Goal: Transaction & Acquisition: Purchase product/service

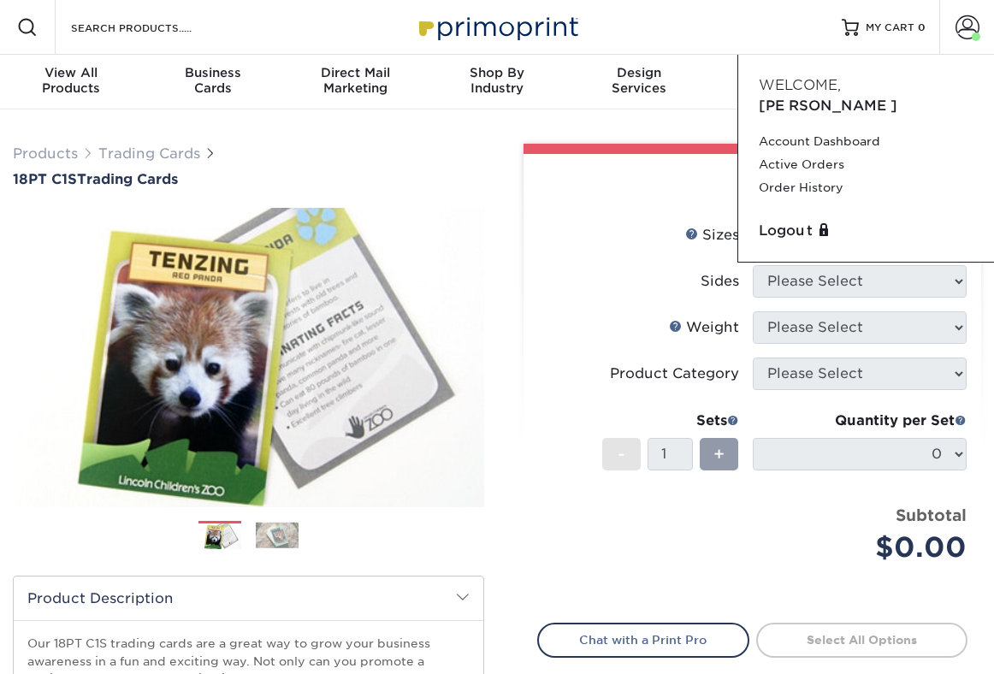
click at [738, 47] on div "Resources Menu Search Products Account [PERSON_NAME] Account Dashboard Active O…" at bounding box center [497, 27] width 994 height 55
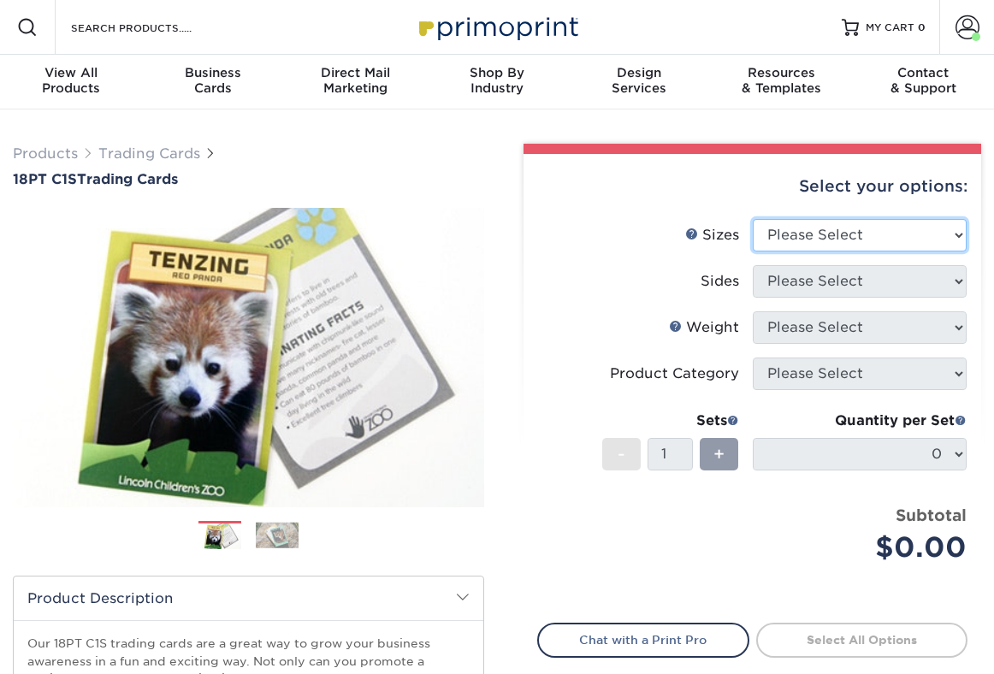
click at [818, 225] on select "Please Select 2.5" x 3.5"" at bounding box center [859, 235] width 215 height 32
select select "2.50x3.50"
click at [752, 219] on select "Please Select 2.5" x 3.5"" at bounding box center [859, 235] width 215 height 32
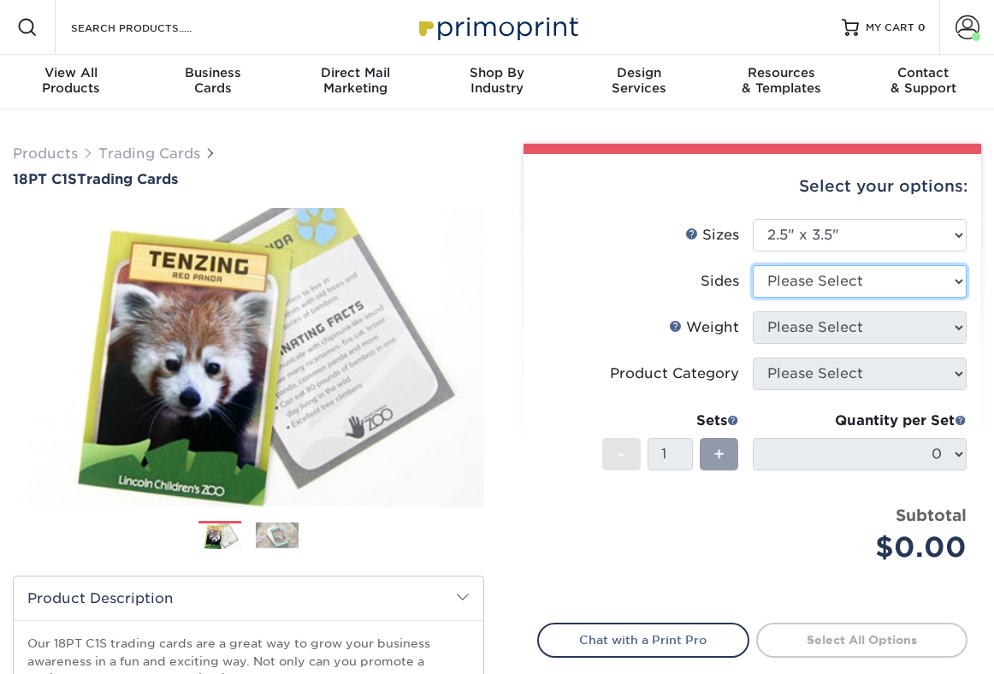
click at [813, 281] on select "Please Select Print Both Sides Print Front Only" at bounding box center [859, 281] width 215 height 32
select select "13abbda7-1d64-4f25-8bb2-c179b224825d"
click at [752, 265] on select "Please Select Print Both Sides Print Front Only" at bounding box center [859, 281] width 215 height 32
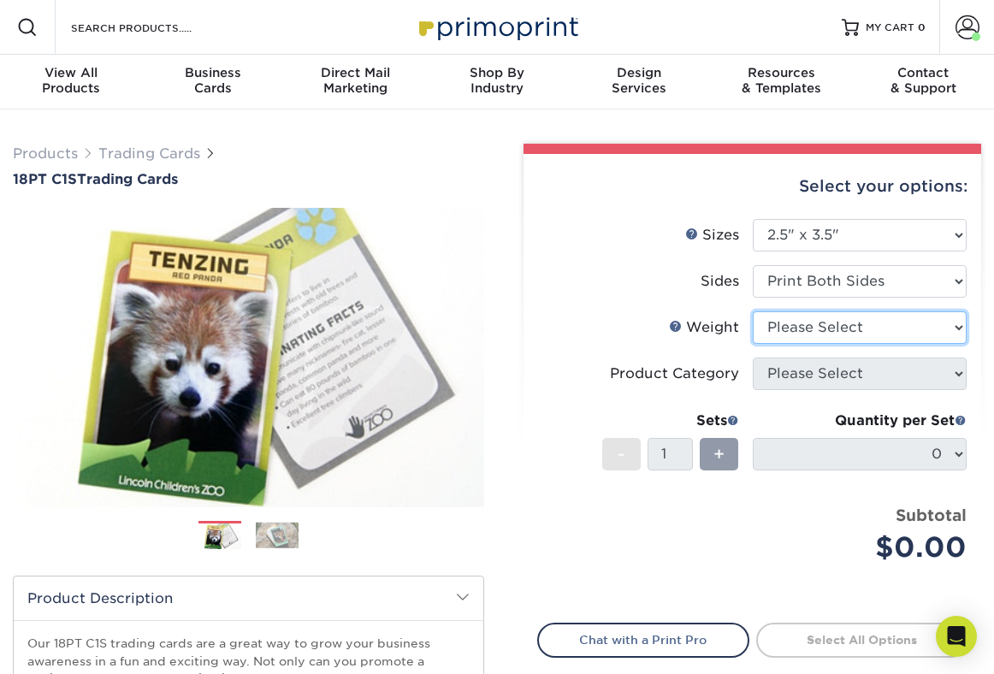
click at [802, 327] on select "Please Select 18PT C1S" at bounding box center [859, 327] width 215 height 32
select select "18PTC1S"
click at [752, 311] on select "Please Select 18PT C1S" at bounding box center [859, 327] width 215 height 32
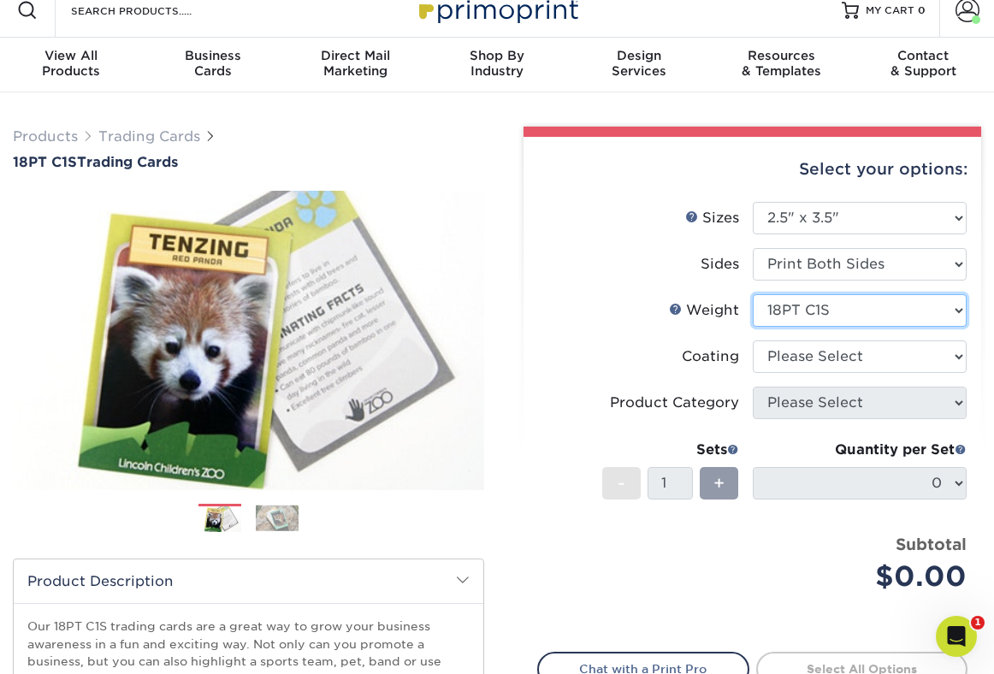
scroll to position [21, 0]
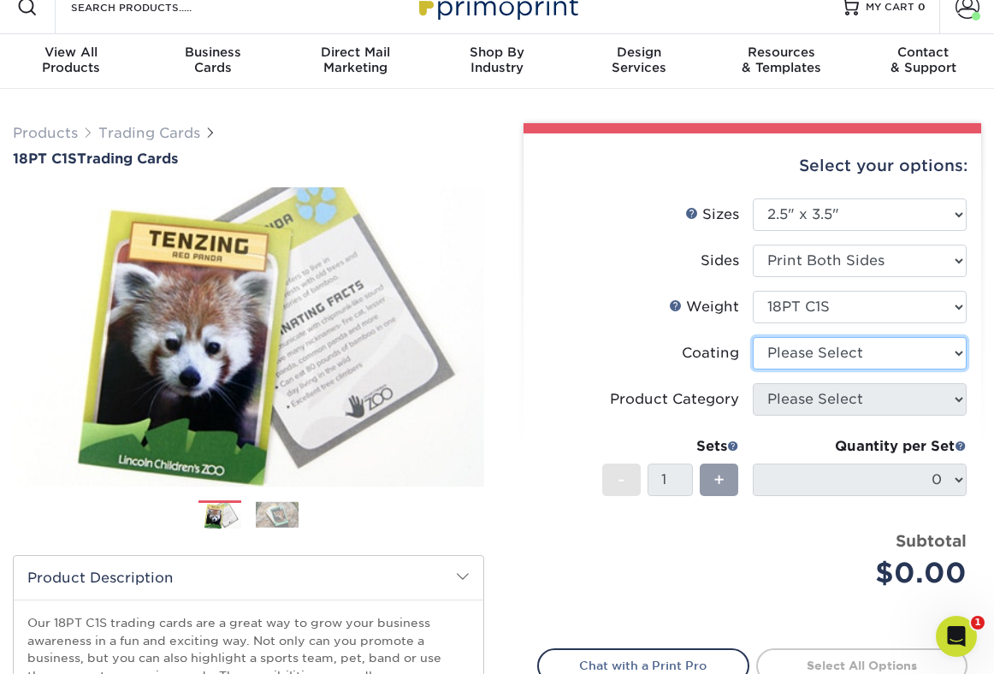
click at [799, 352] on select at bounding box center [859, 353] width 215 height 32
select select "1e8116af-acfc-44b1-83dc-8181aa338834"
click at [752, 337] on select at bounding box center [859, 353] width 215 height 32
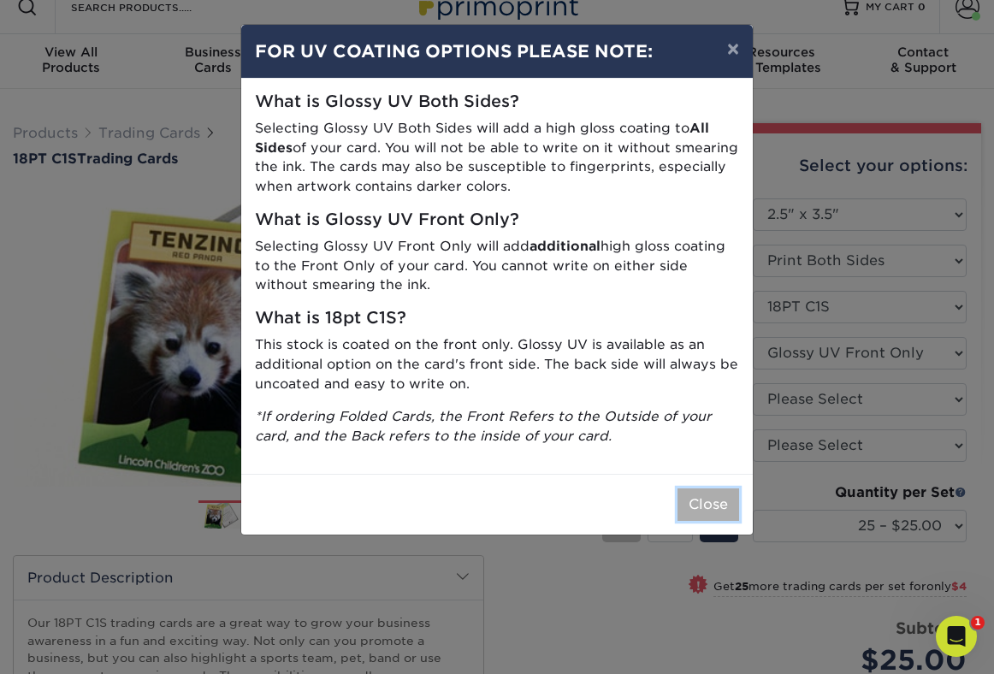
click at [717, 500] on button "Close" at bounding box center [708, 504] width 62 height 32
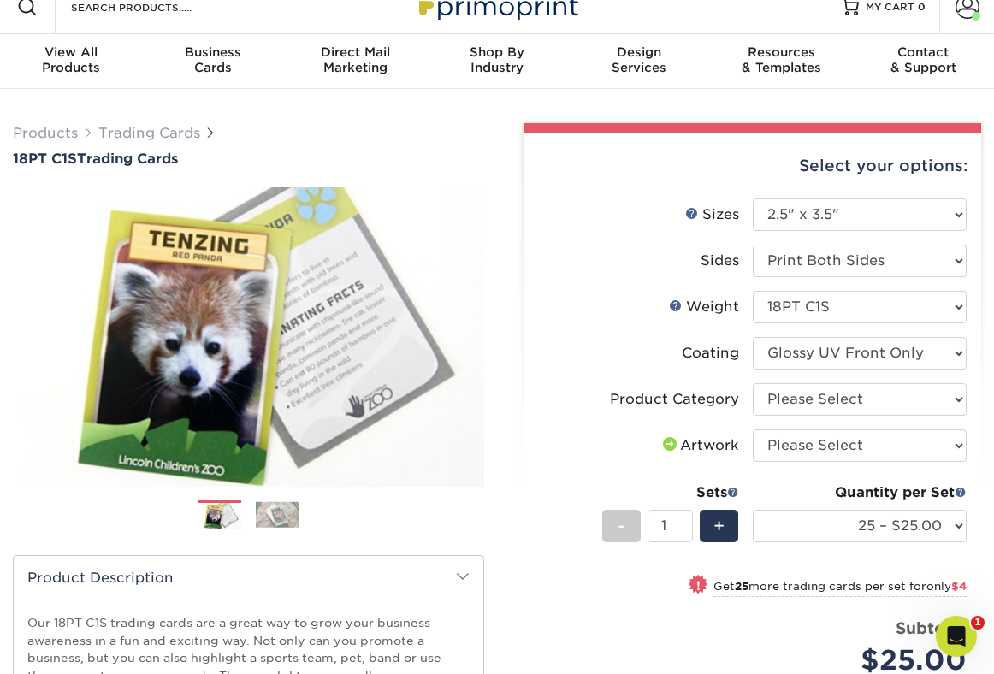
scroll to position [50, 0]
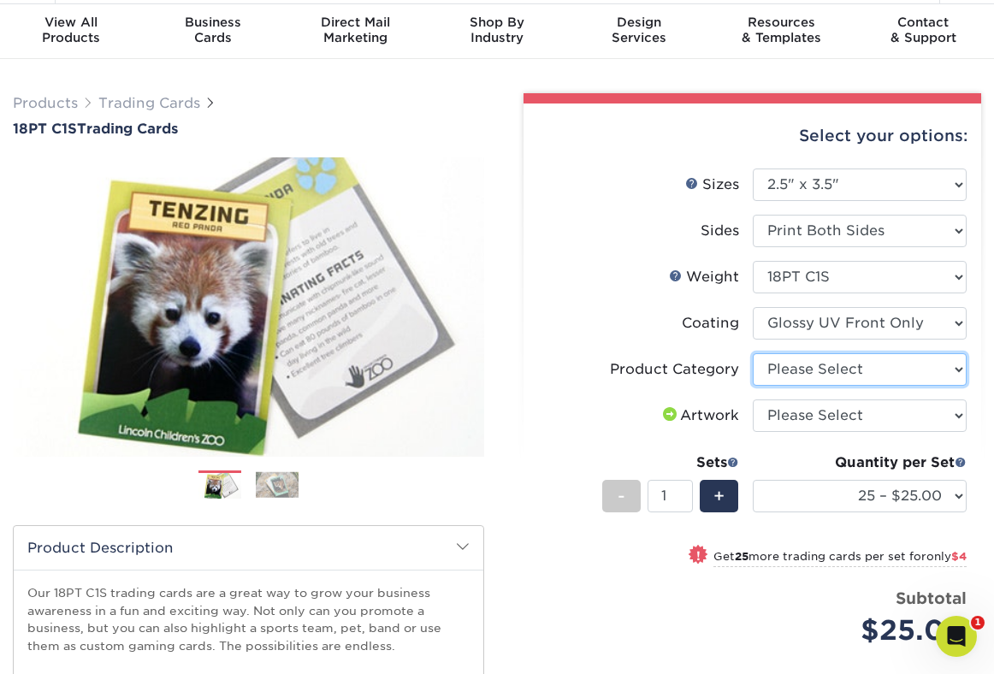
click at [853, 359] on select "Please Select Trading Cards" at bounding box center [859, 369] width 215 height 32
select select "c2f9bce9-36c2-409d-b101-c29d9d031e18"
click at [752, 353] on select "Please Select Trading Cards" at bounding box center [859, 369] width 215 height 32
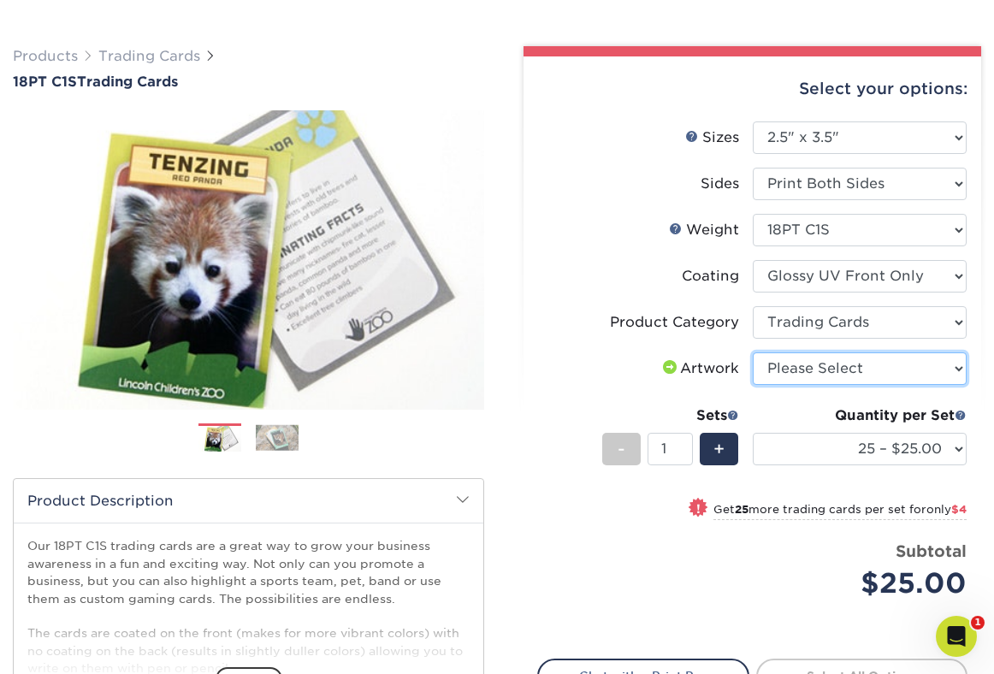
click at [805, 374] on select "Please Select I will upload files I need a design - $100" at bounding box center [859, 368] width 215 height 32
select select "upload"
click at [752, 352] on select "Please Select I will upload files I need a design - $100" at bounding box center [859, 368] width 215 height 32
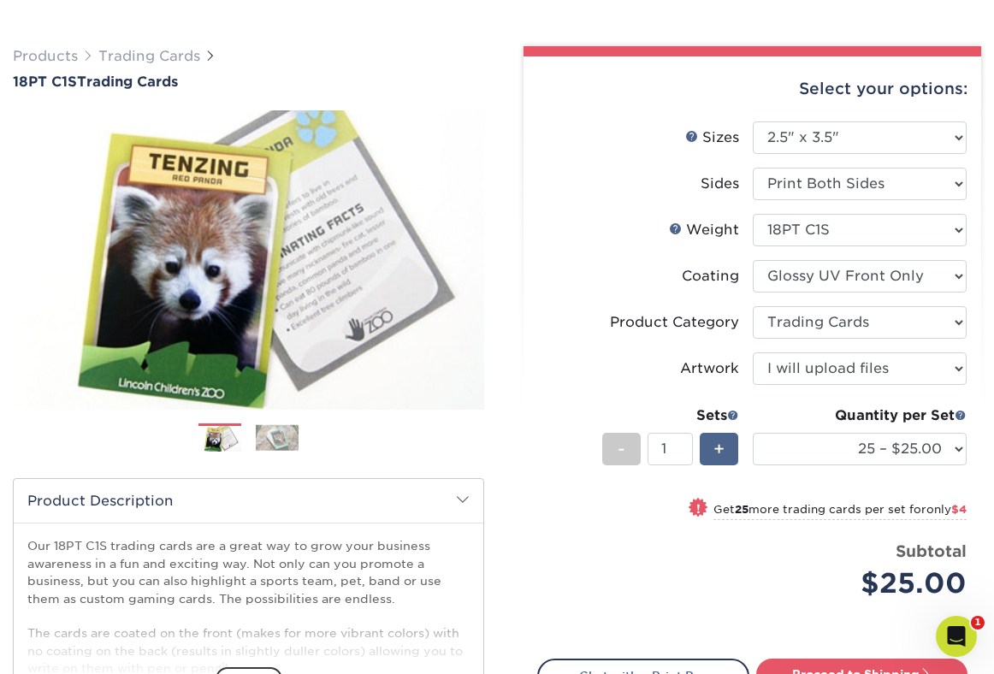
click at [713, 450] on span "+" at bounding box center [718, 449] width 11 height 26
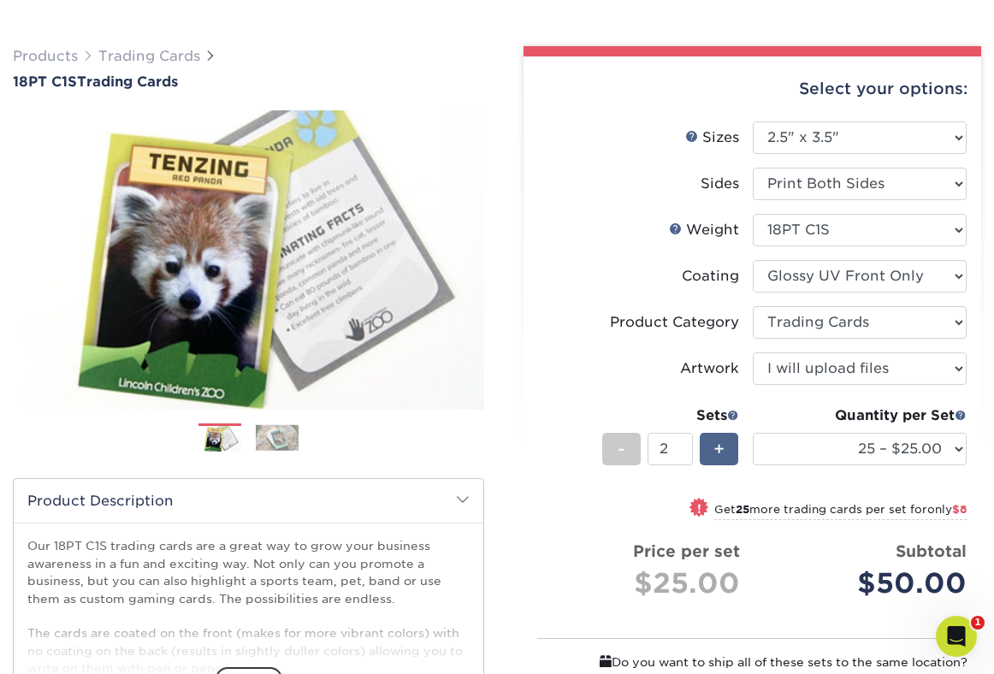
click at [713, 450] on span "+" at bounding box center [718, 449] width 11 height 26
type input "5"
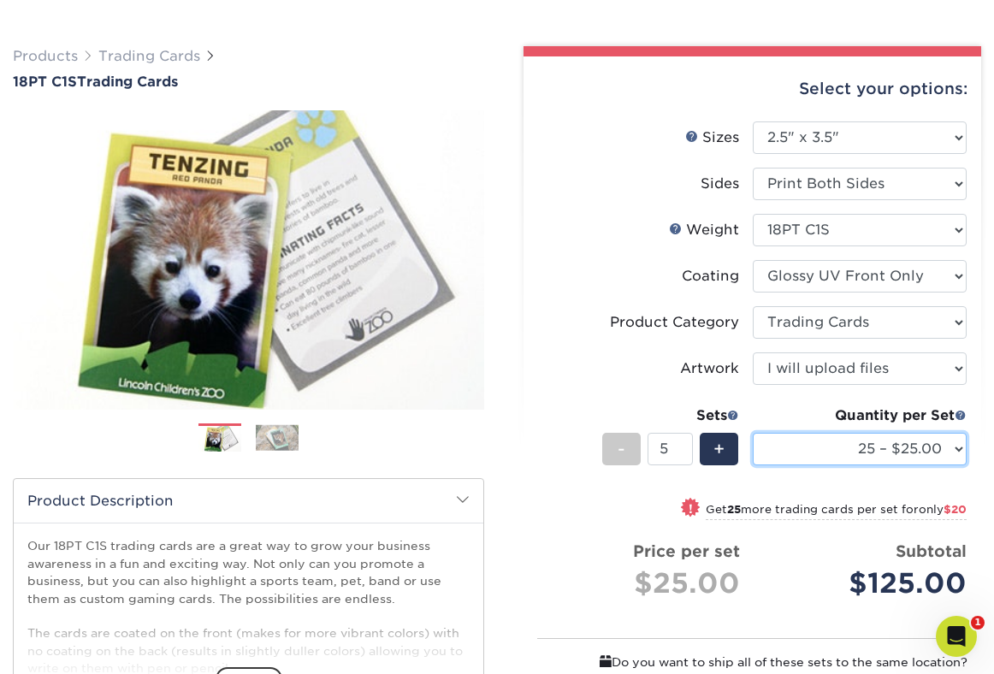
click at [900, 445] on select "25 – $25.00 50 – $29.00 75 – $37.00 100 – $41.00 250 – $48.00 500 – $58.00 1000…" at bounding box center [859, 449] width 215 height 32
select select "500 – $58.00"
click at [752, 433] on select "25 – $25.00 50 – $29.00 75 – $37.00 100 – $41.00 250 – $48.00 500 – $58.00 1000…" at bounding box center [859, 449] width 215 height 32
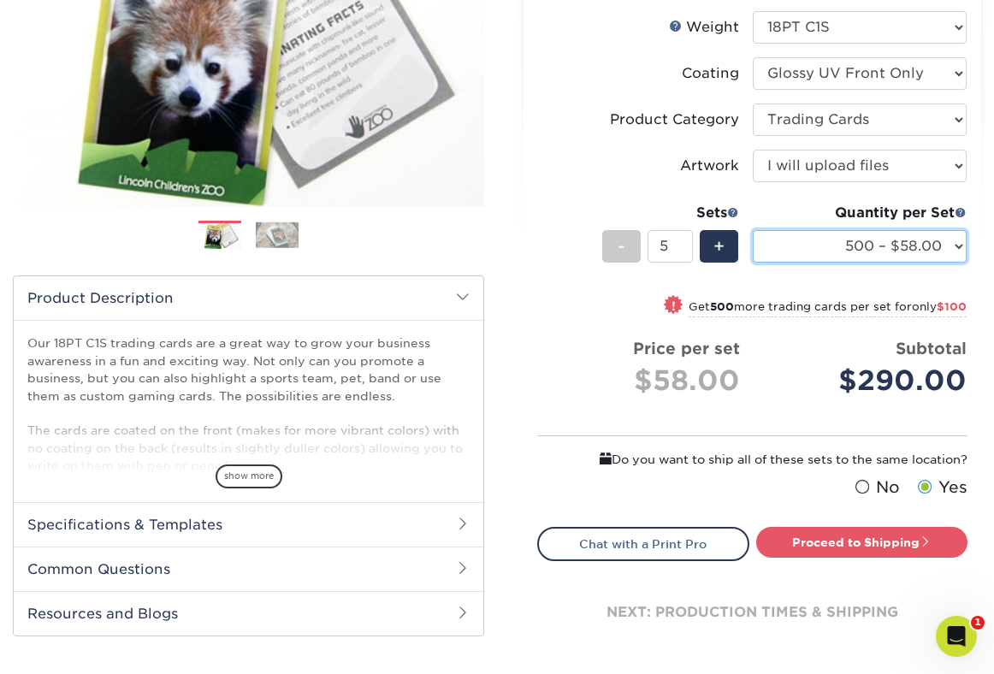
scroll to position [316, 0]
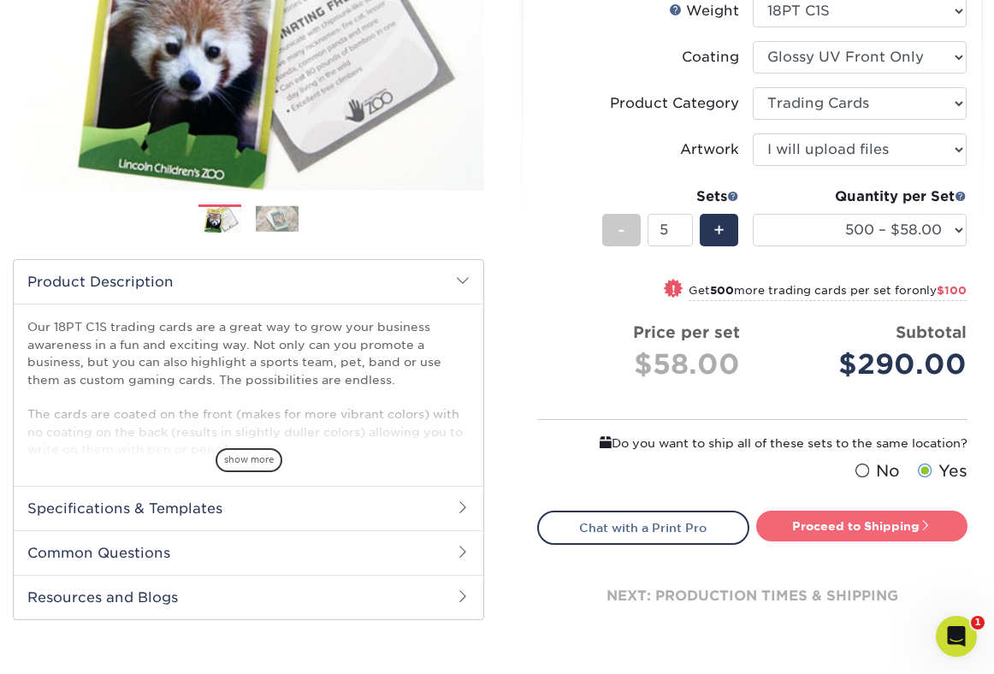
click at [818, 529] on link "Proceed to Shipping" at bounding box center [862, 525] width 212 height 31
type input "Set 1"
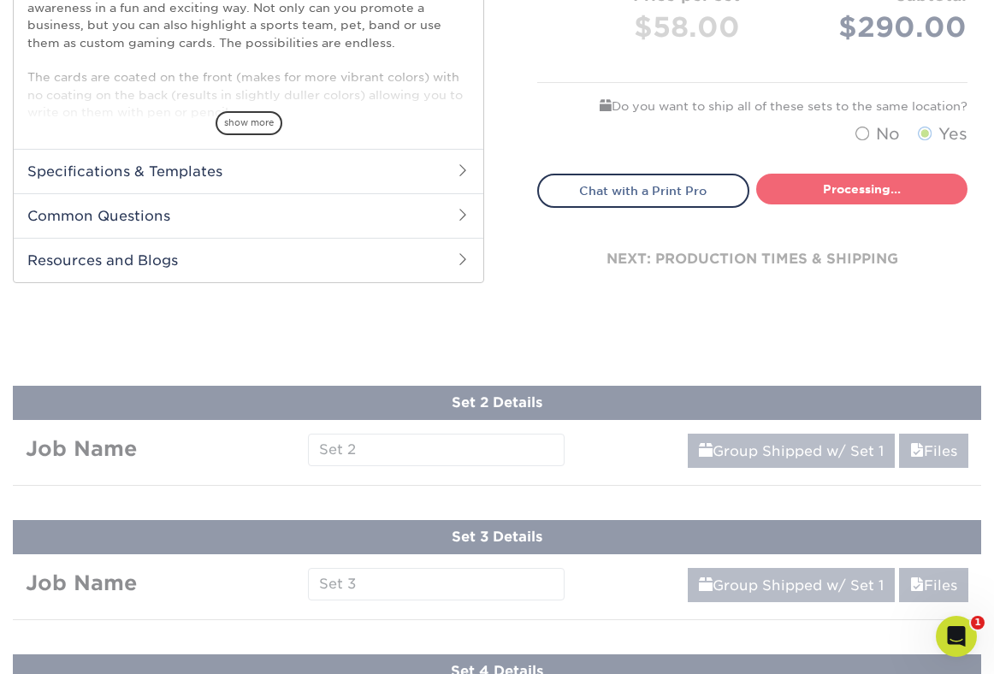
select select "83486e31-025a-419b-9d13-e628b4ff6c11"
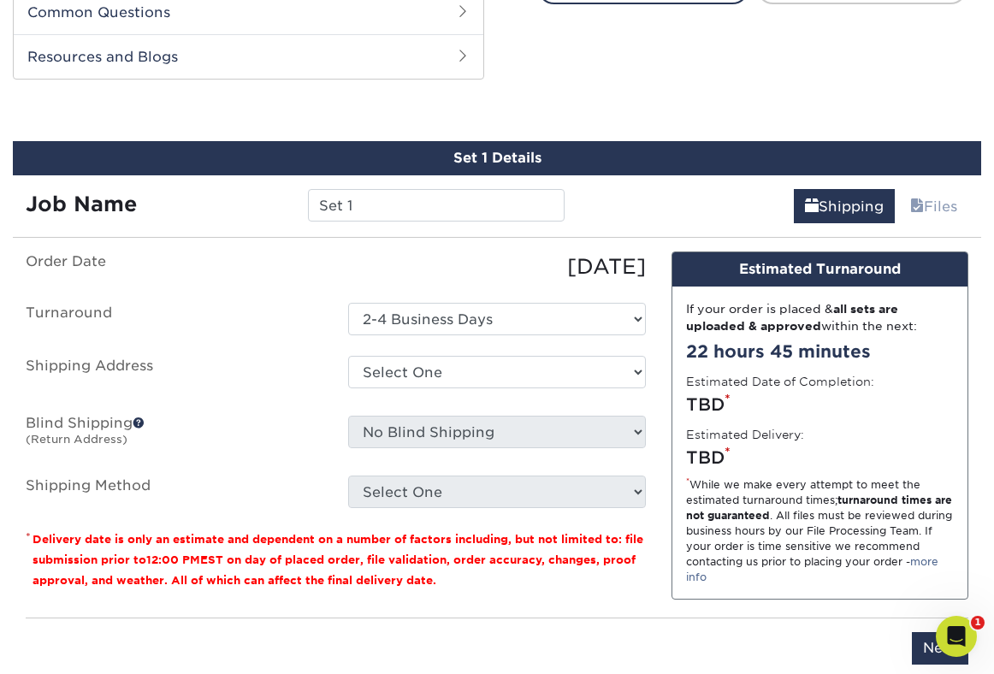
scroll to position [872, 0]
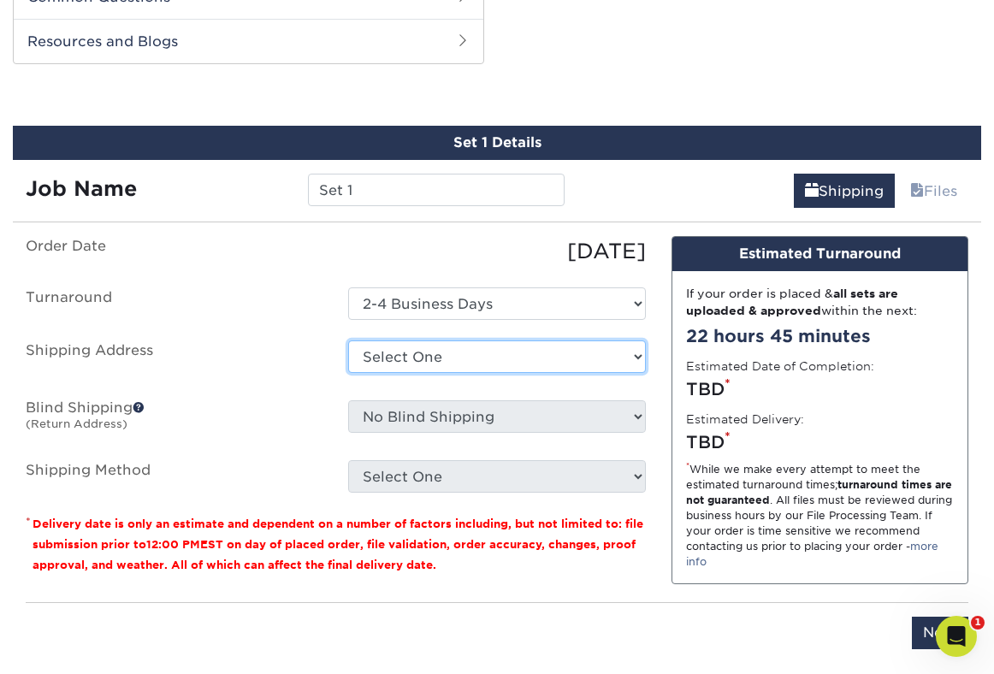
click at [451, 357] on select "Select One Vanda + Add New Address" at bounding box center [496, 356] width 297 height 32
select select "286032"
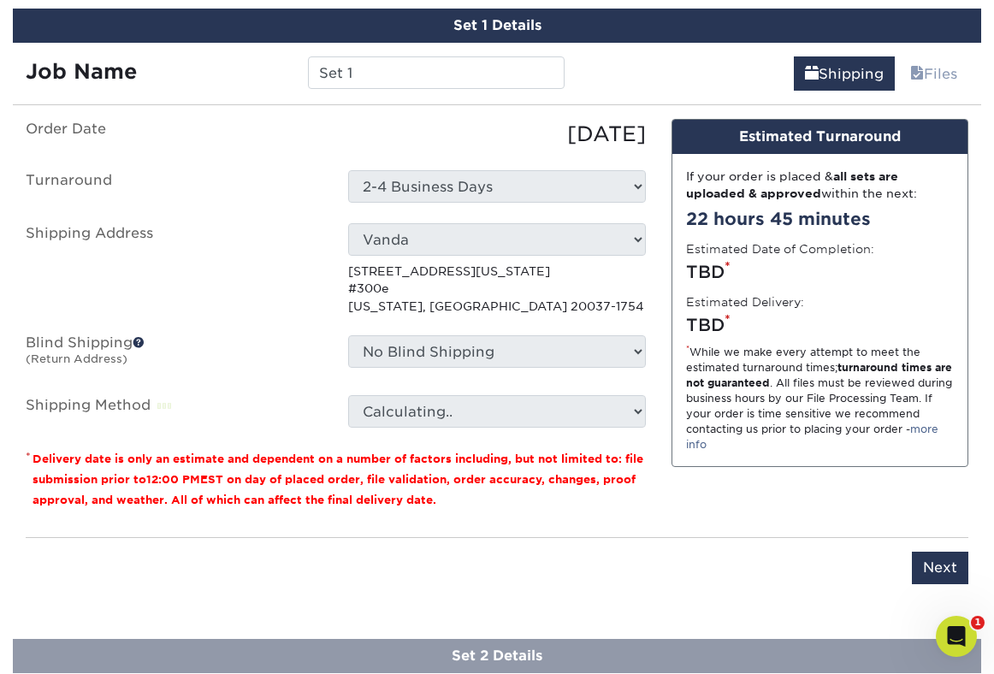
scroll to position [992, 0]
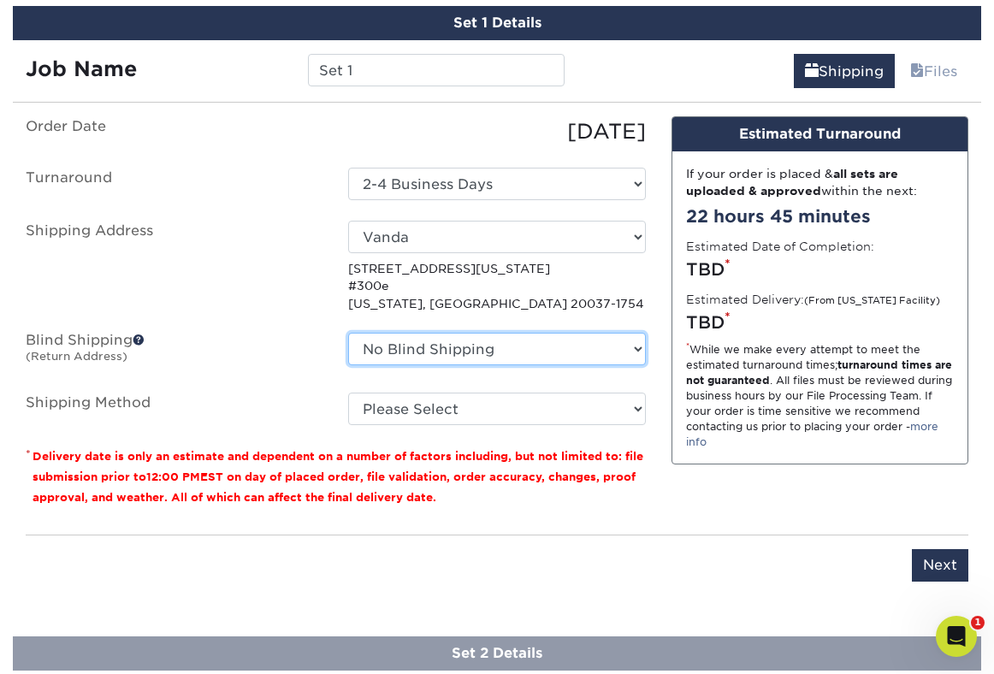
click at [526, 346] on select "No Blind Shipping Vanda + Add New Address" at bounding box center [496, 349] width 297 height 32
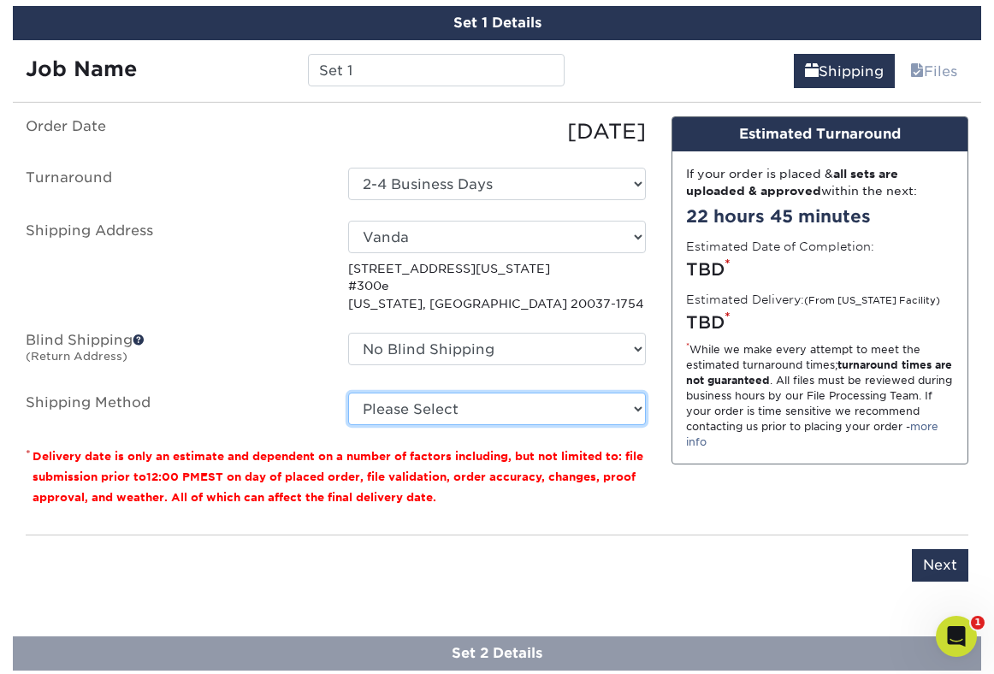
click at [523, 407] on select "Please Select Ground Shipping (+$14.15) 3 Day Shipping Service (+$16.02) 2 Day …" at bounding box center [496, 408] width 297 height 32
select select "01"
click at [348, 392] on select "Please Select Ground Shipping (+$14.15) 3 Day Shipping Service (+$16.02) 2 Day …" at bounding box center [496, 408] width 297 height 32
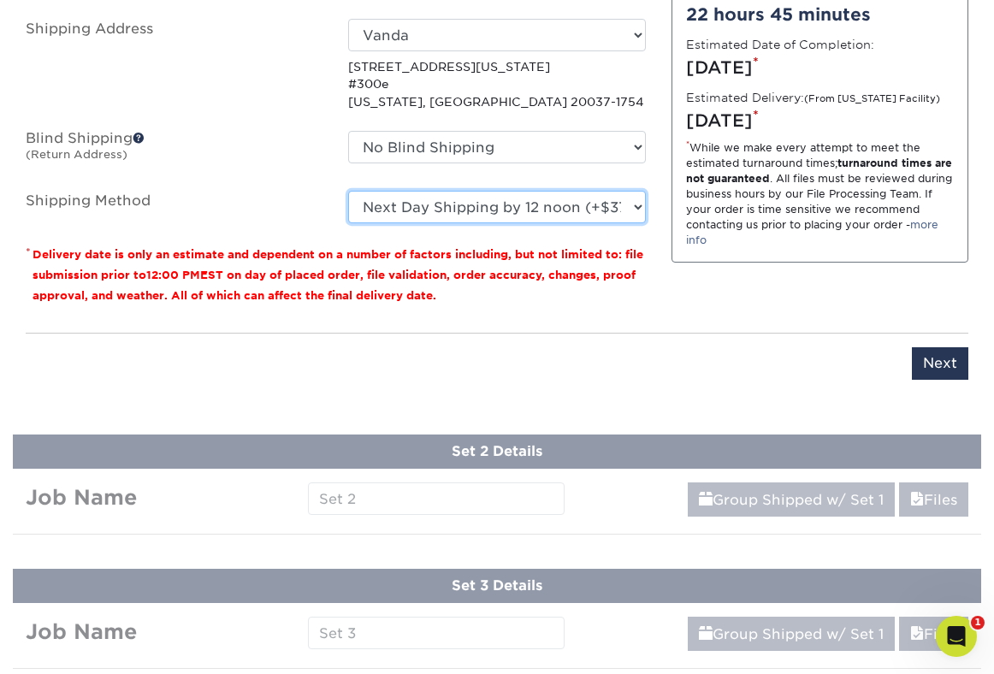
scroll to position [1206, 0]
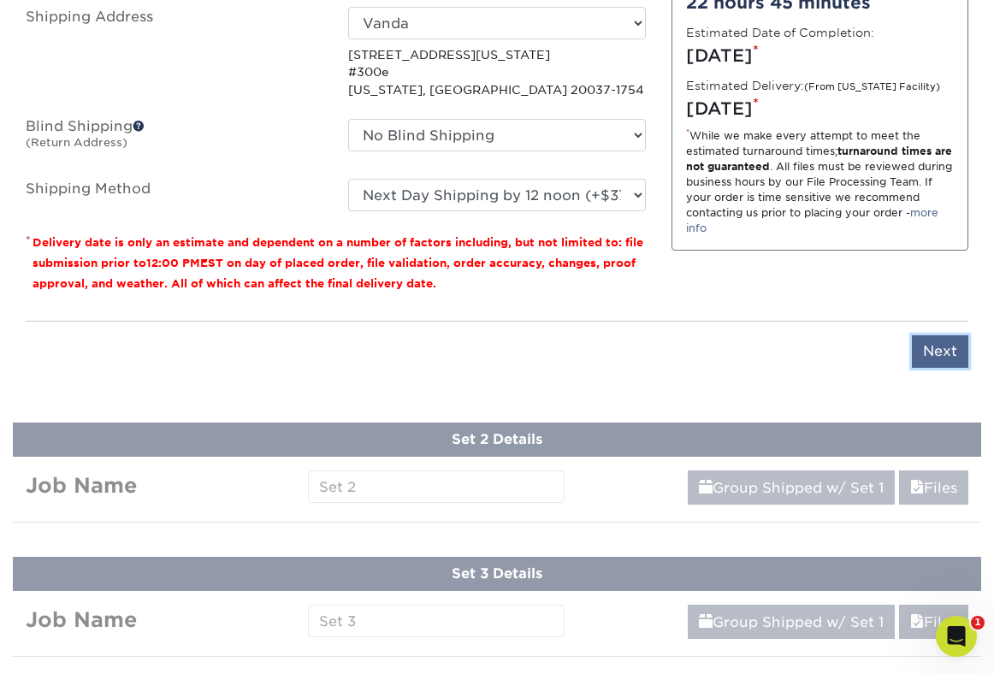
click at [929, 349] on input "Next" at bounding box center [940, 351] width 56 height 32
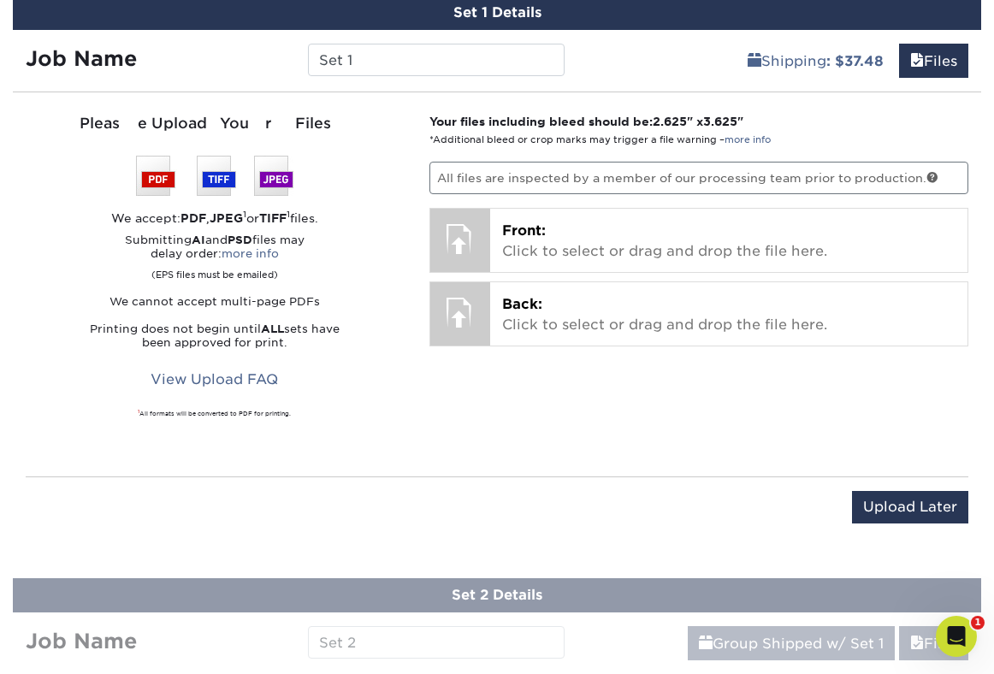
scroll to position [1000, 0]
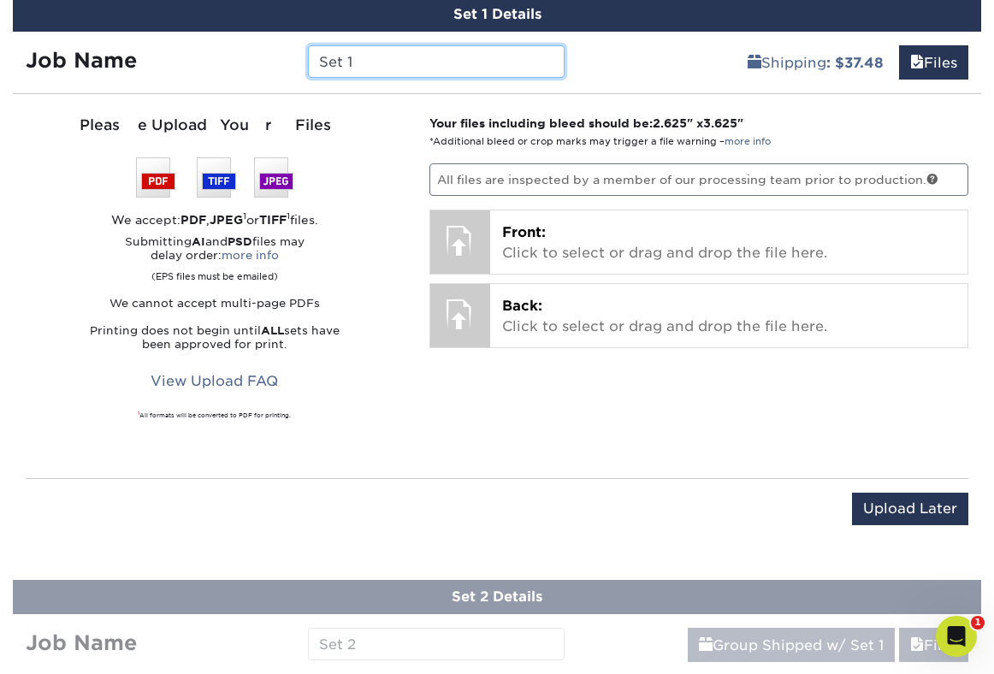
drag, startPoint x: 369, startPoint y: 64, endPoint x: 286, endPoint y: 29, distance: 90.0
click at [286, 29] on div "Set 1 Details Job Name Set 1 Shipping : $37.48 Files You've choosen mailing ser…" at bounding box center [497, 271] width 968 height 548
type input "Spiegel"
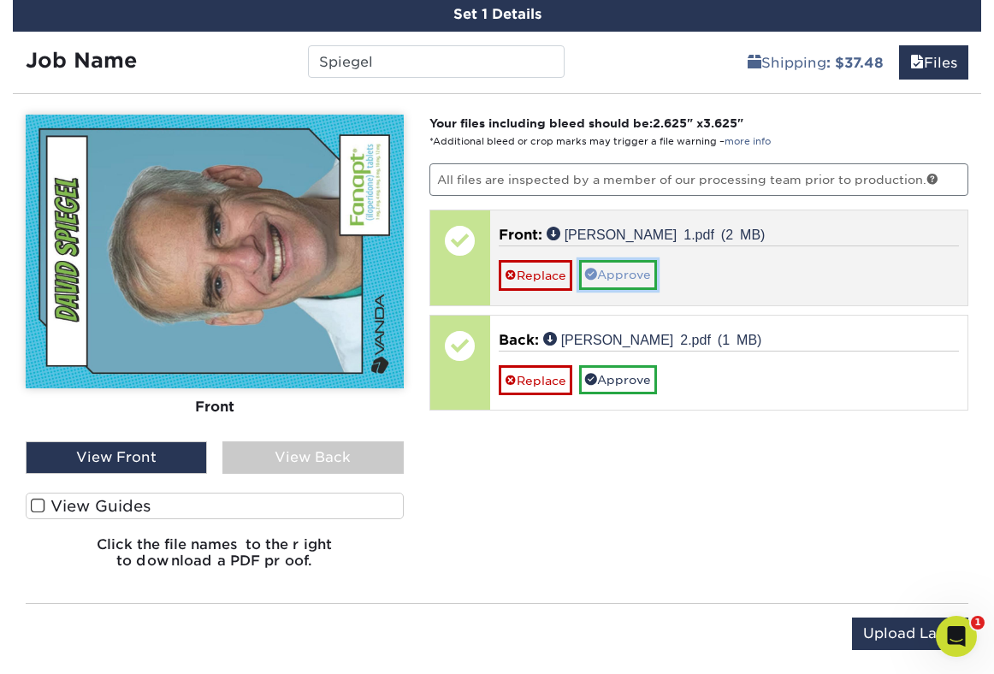
click at [615, 274] on link "Approve" at bounding box center [618, 274] width 78 height 29
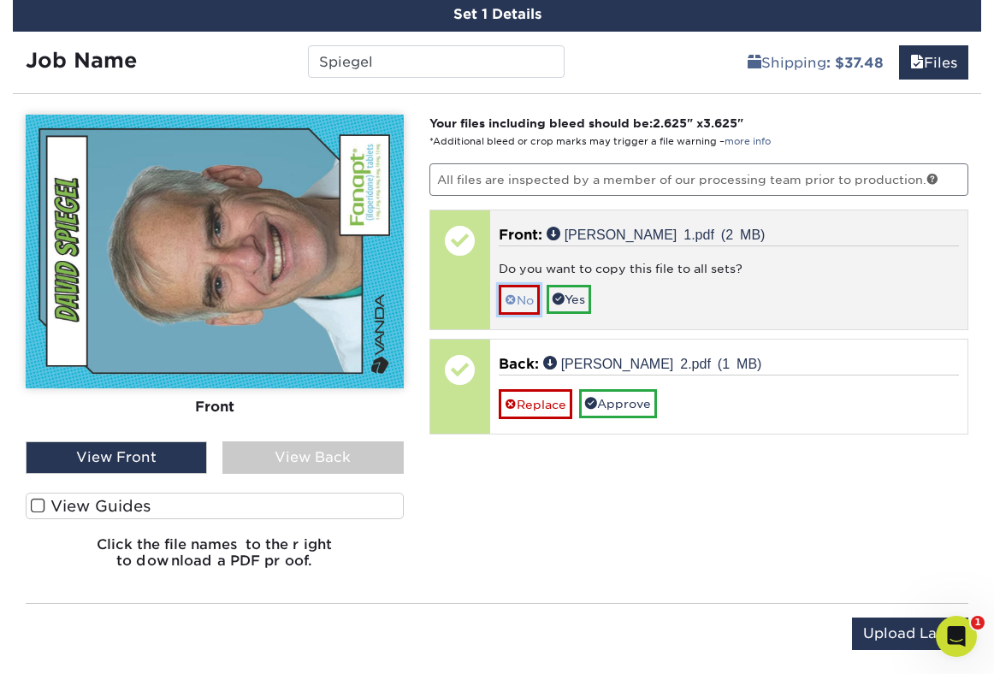
click at [510, 298] on span at bounding box center [510, 300] width 12 height 14
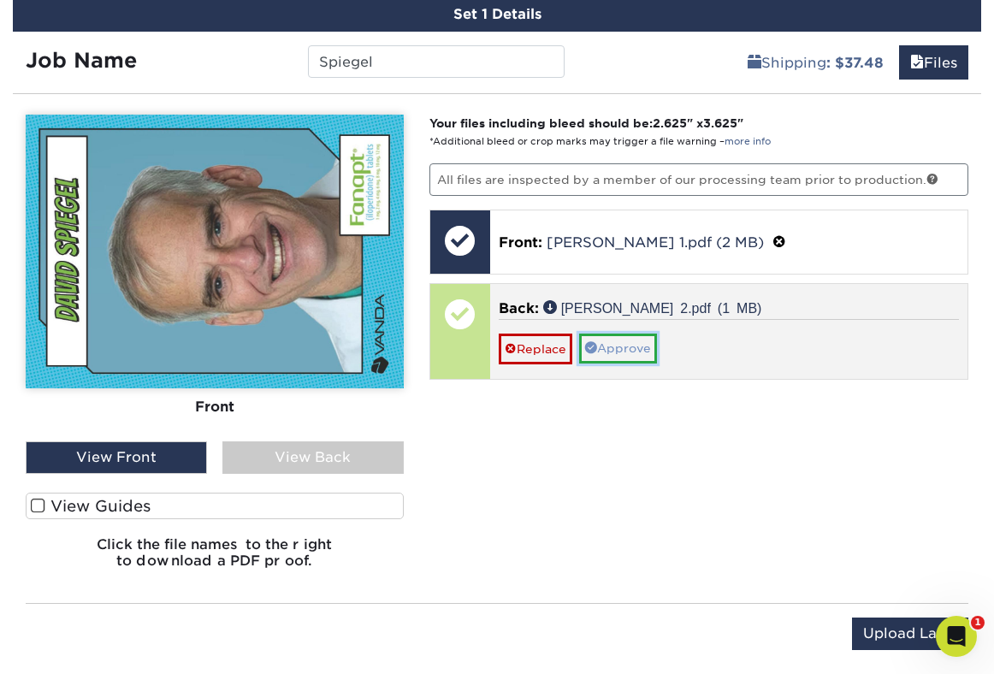
click at [605, 343] on link "Approve" at bounding box center [618, 347] width 78 height 29
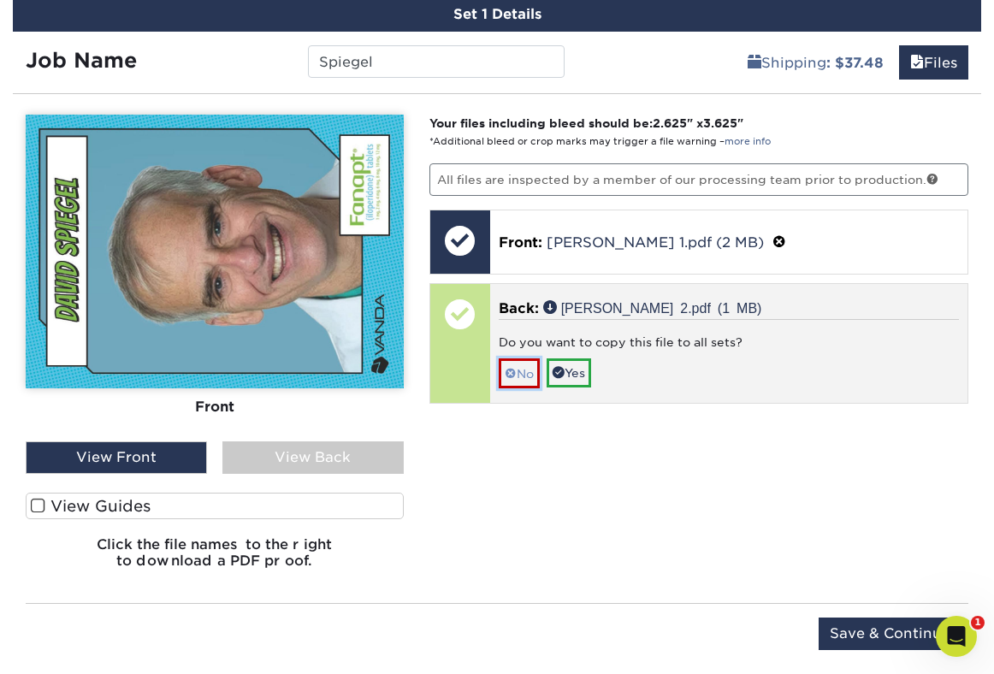
click at [509, 370] on span at bounding box center [510, 374] width 12 height 14
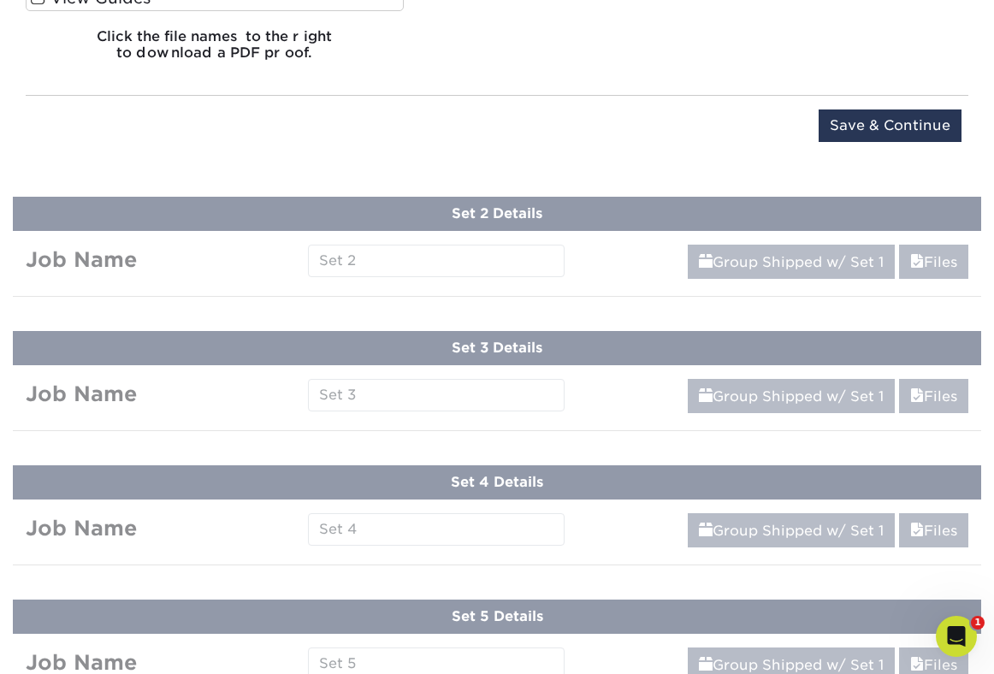
scroll to position [1569, 0]
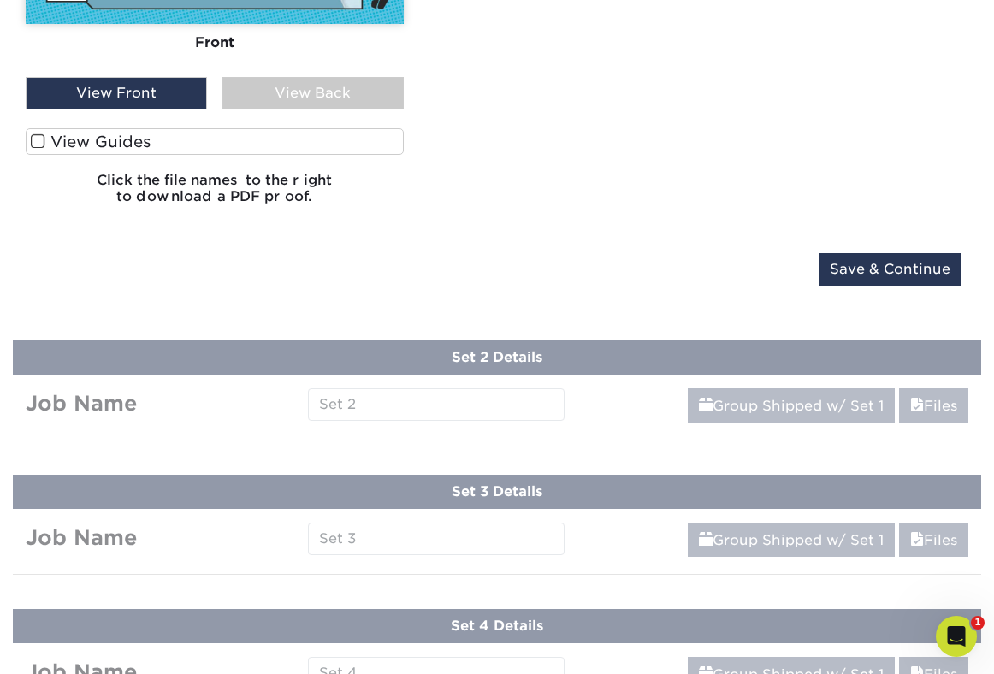
scroll to position [1345, 0]
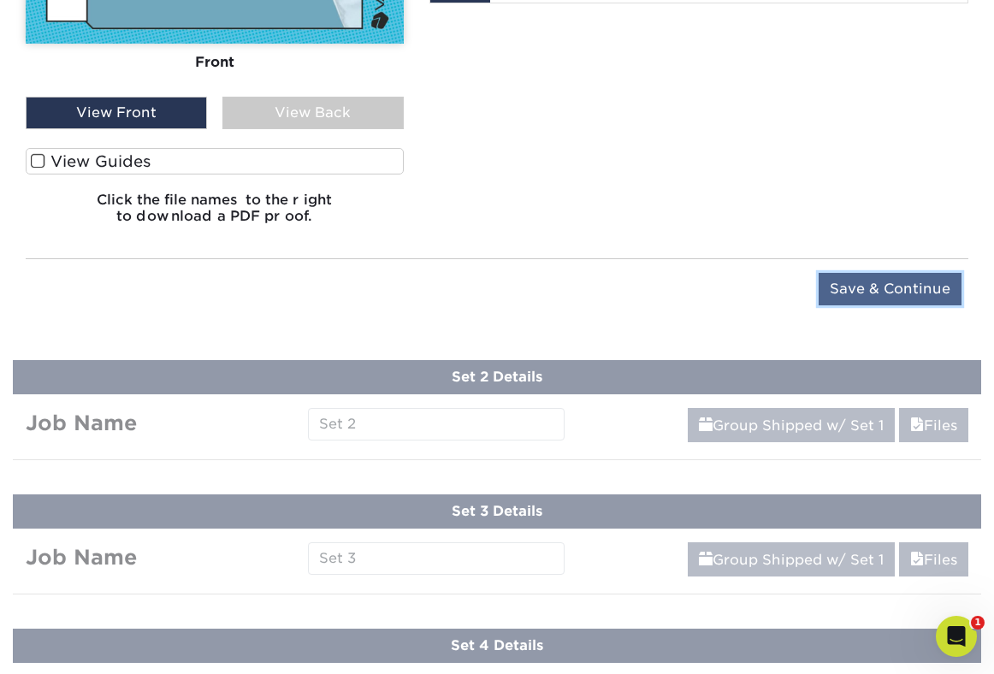
click at [862, 284] on input "Save & Continue" at bounding box center [889, 289] width 143 height 32
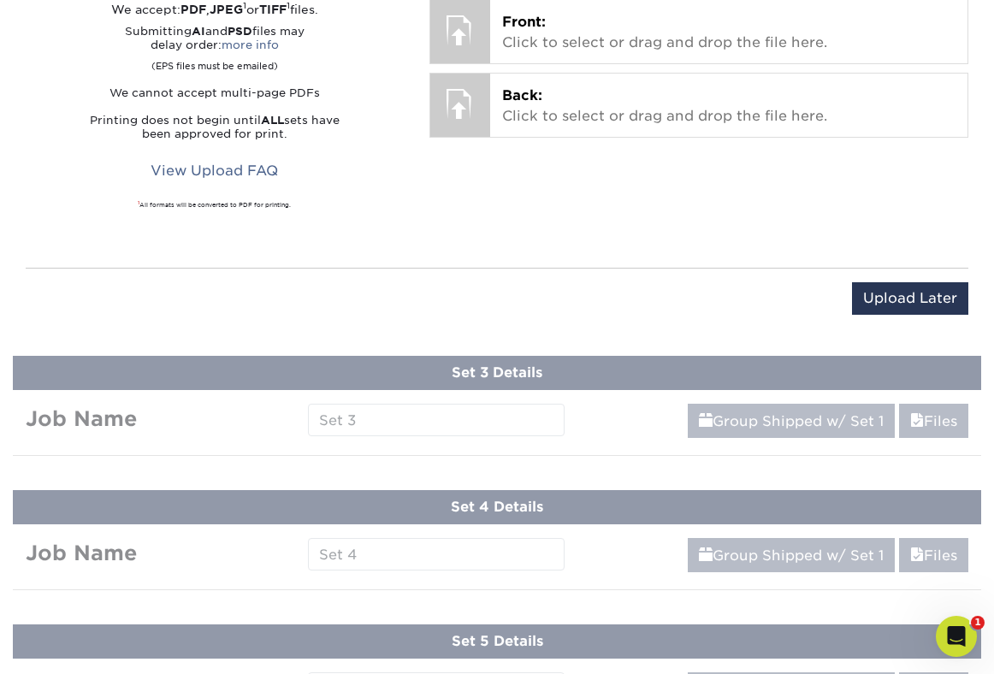
scroll to position [855, 0]
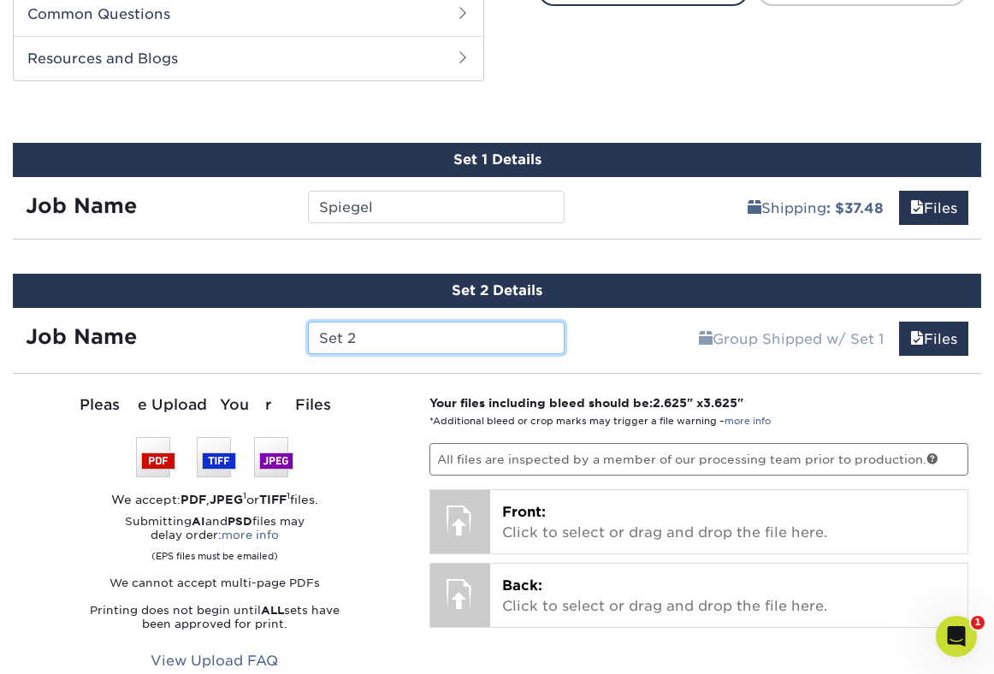
drag, startPoint x: 392, startPoint y: 338, endPoint x: 190, endPoint y: 321, distance: 203.4
click at [190, 322] on div "Job Name Set 2" at bounding box center [295, 338] width 564 height 32
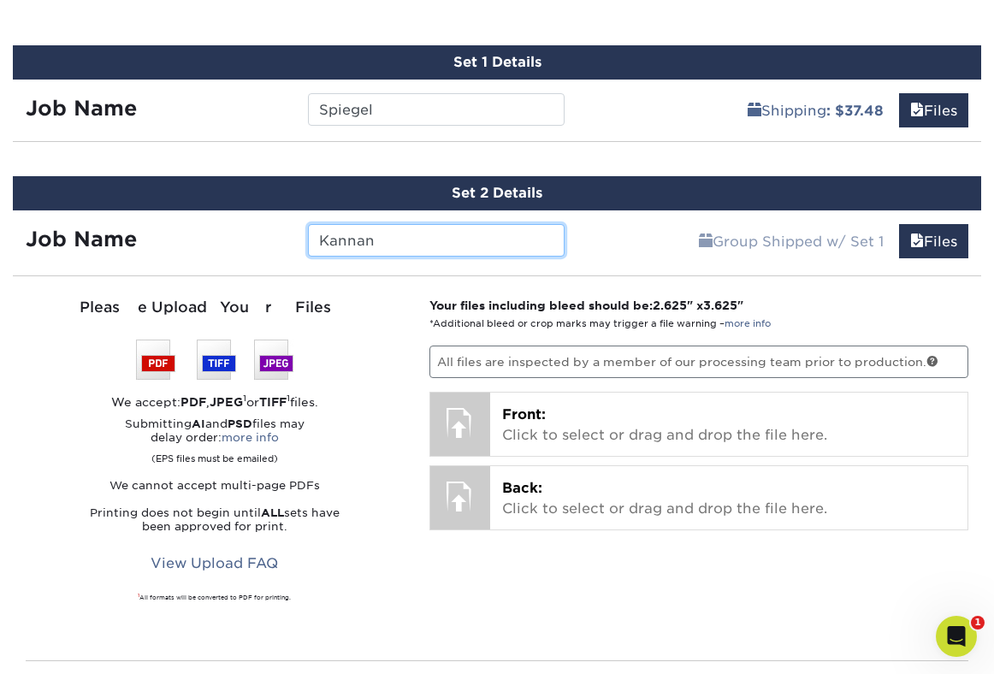
scroll to position [963, 0]
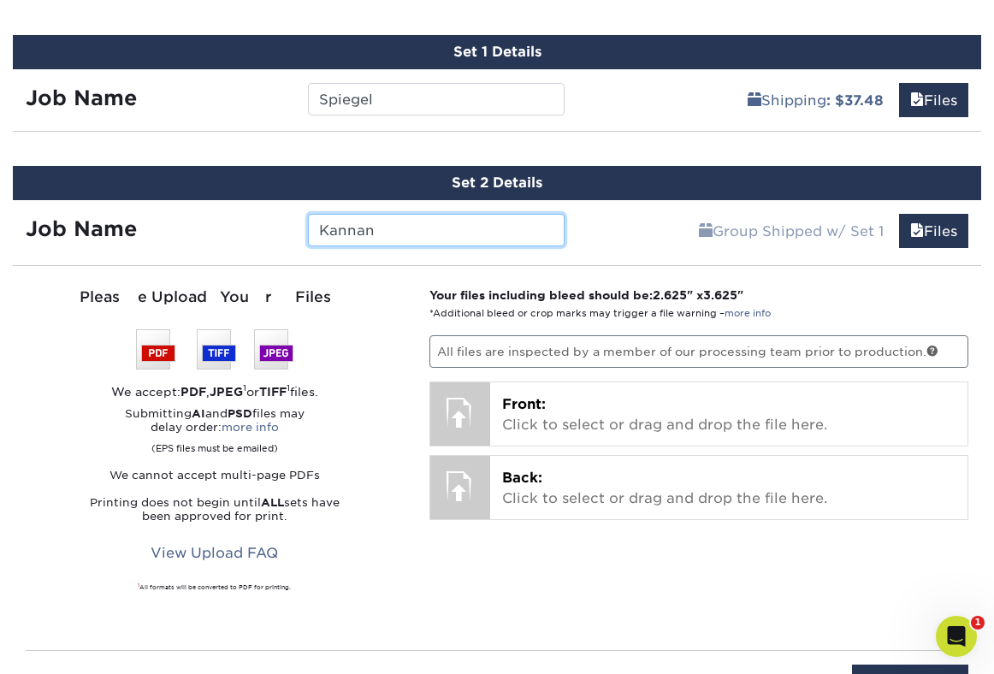
type input "Kannan"
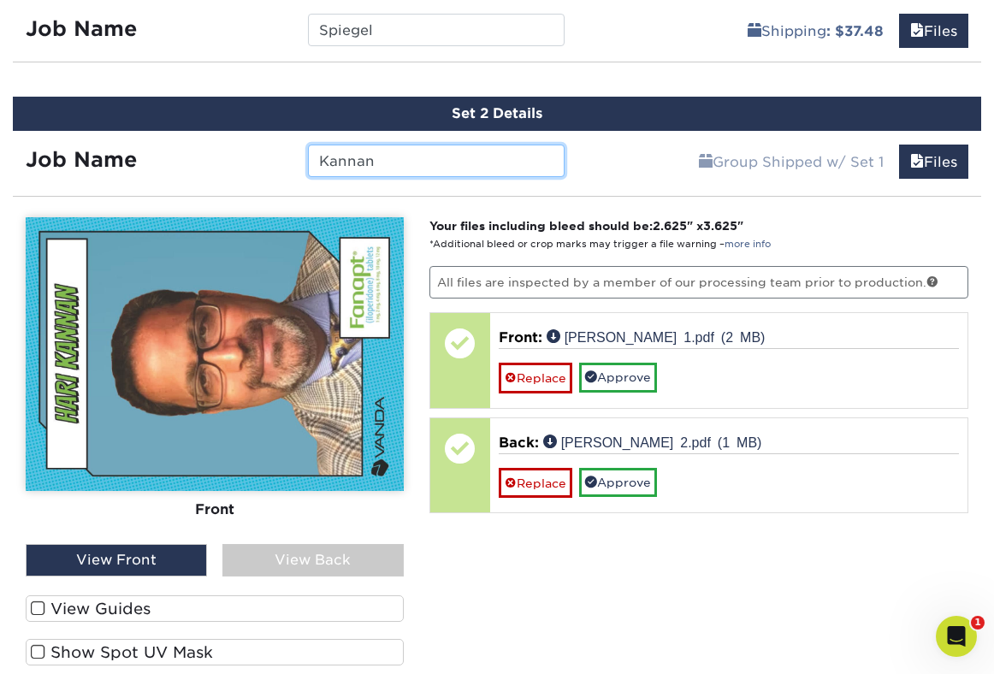
scroll to position [1034, 0]
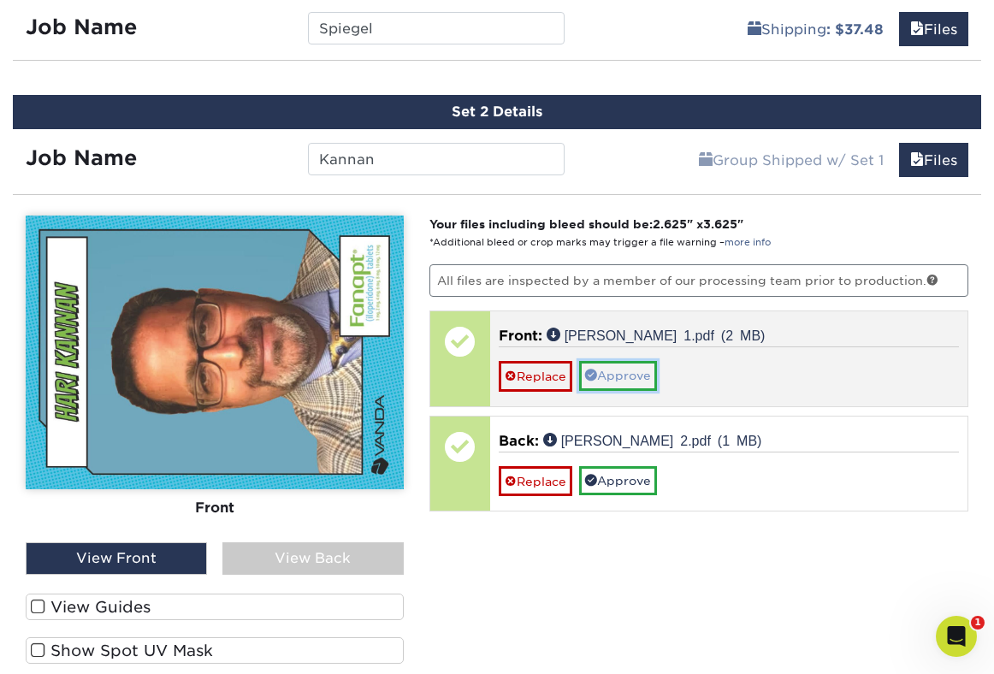
click at [614, 373] on link "Approve" at bounding box center [618, 375] width 78 height 29
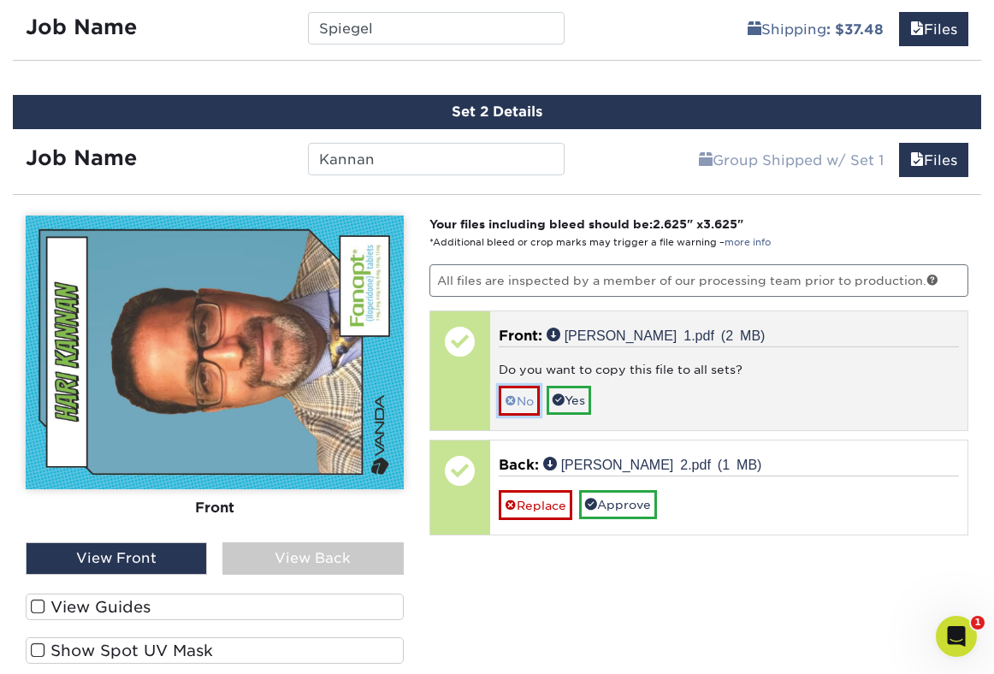
click at [521, 404] on link "No" at bounding box center [519, 401] width 41 height 30
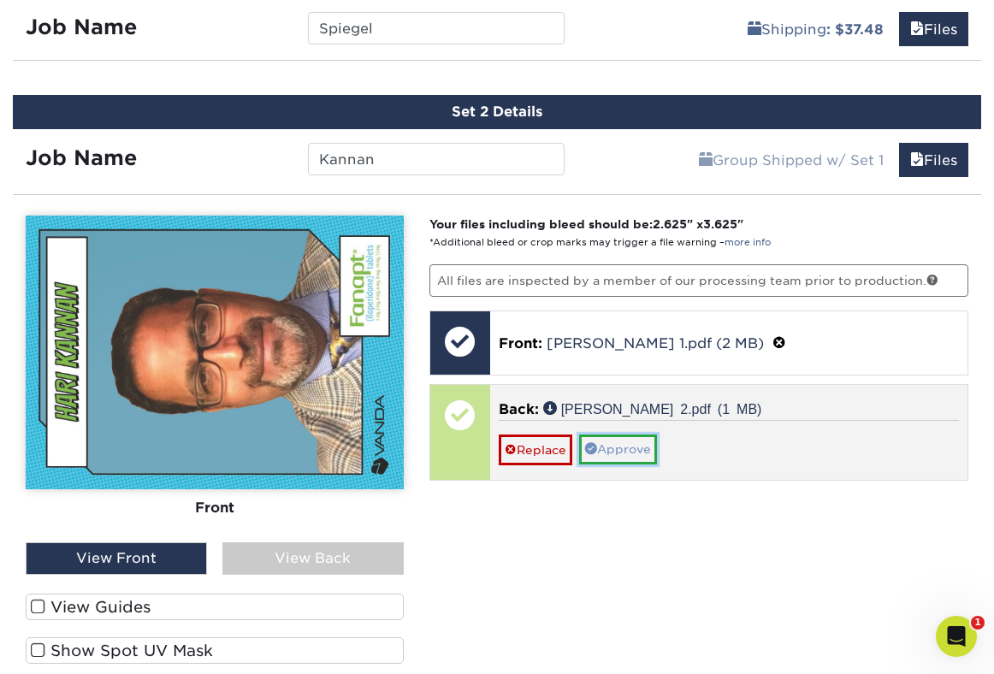
click at [623, 449] on link "Approve" at bounding box center [618, 448] width 78 height 29
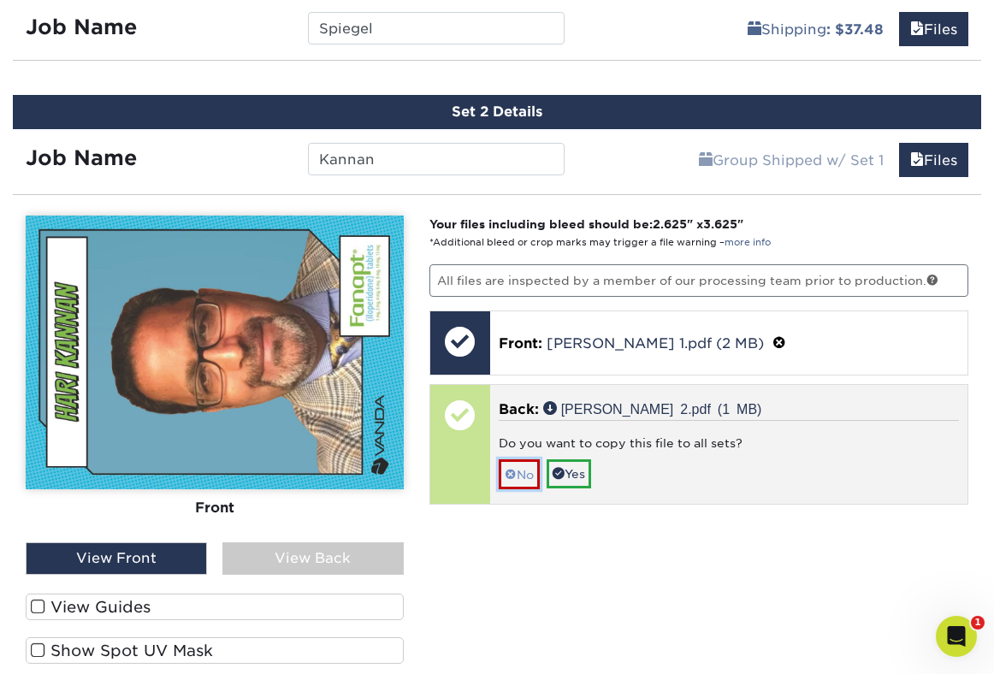
click at [522, 475] on link "No" at bounding box center [519, 474] width 41 height 30
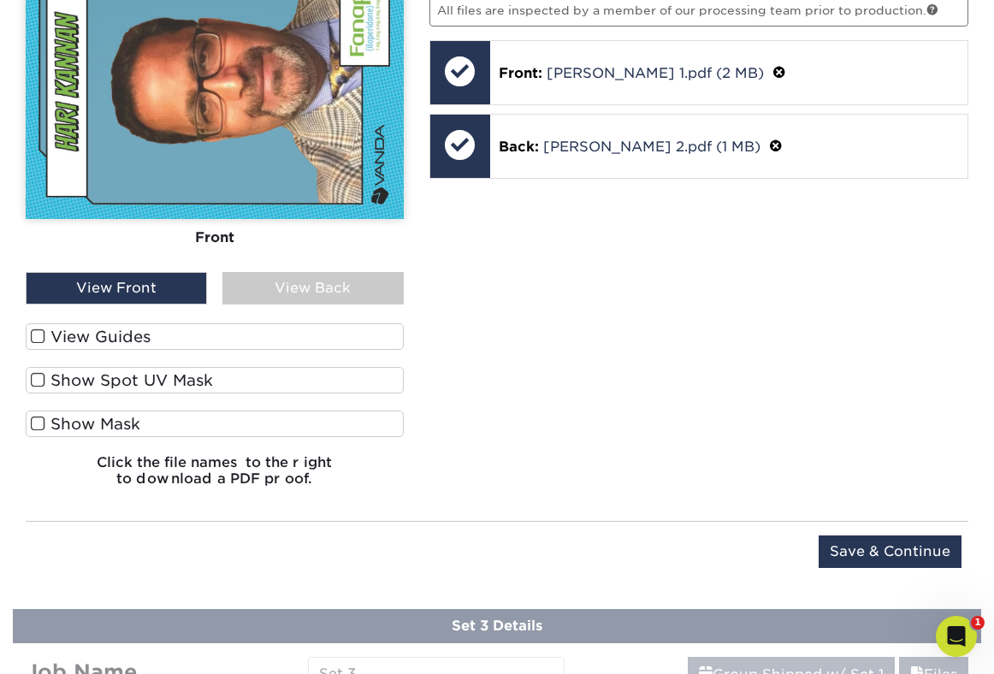
scroll to position [1380, 0]
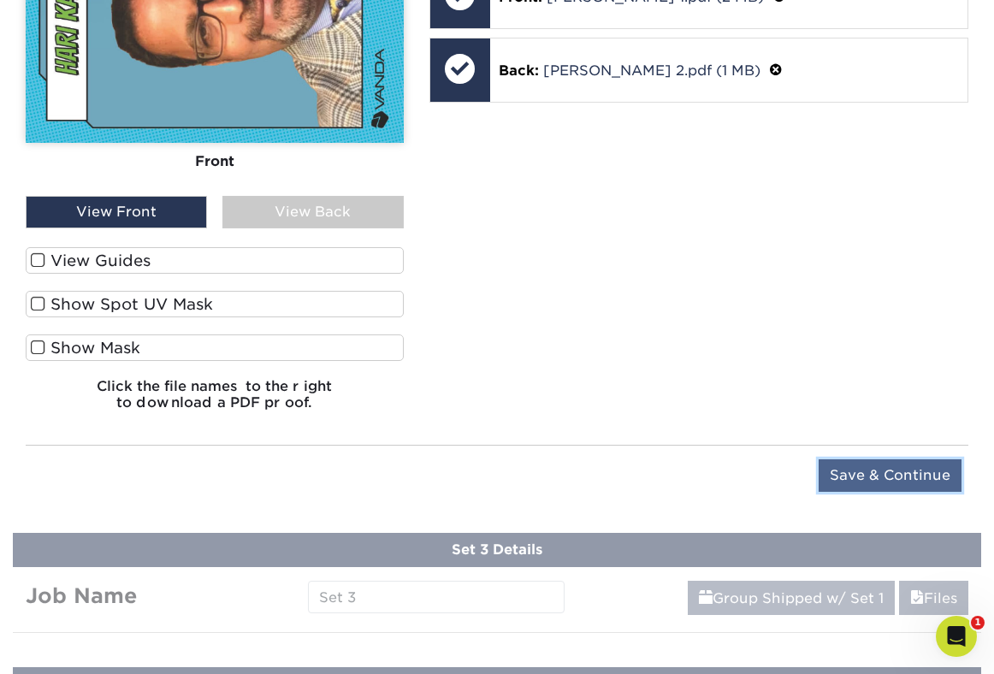
click at [837, 471] on input "Save & Continue" at bounding box center [889, 475] width 143 height 32
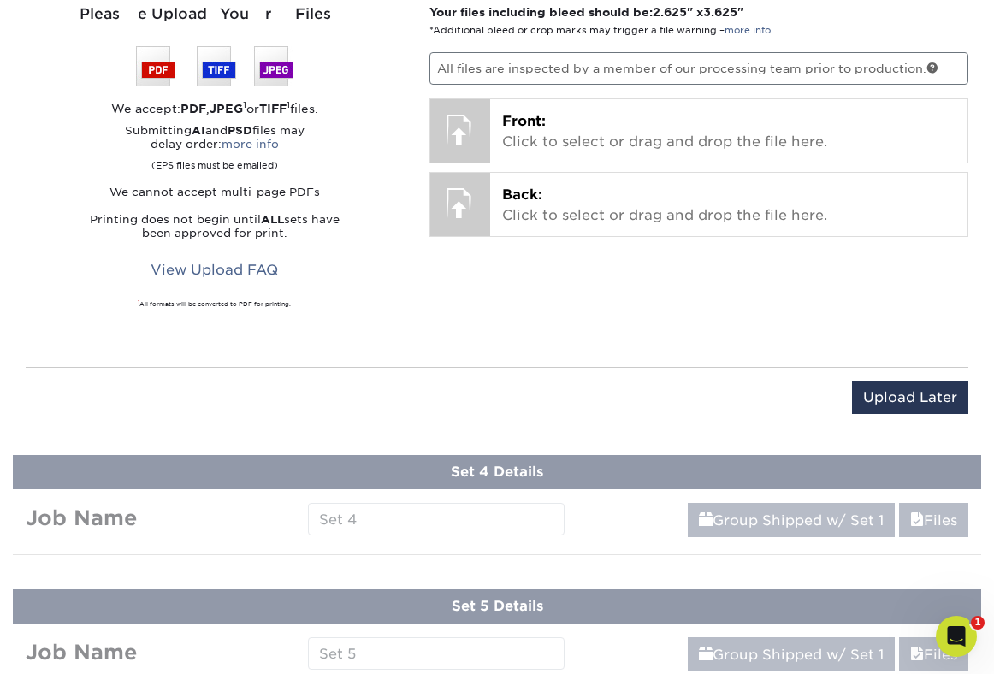
scroll to position [988, 0]
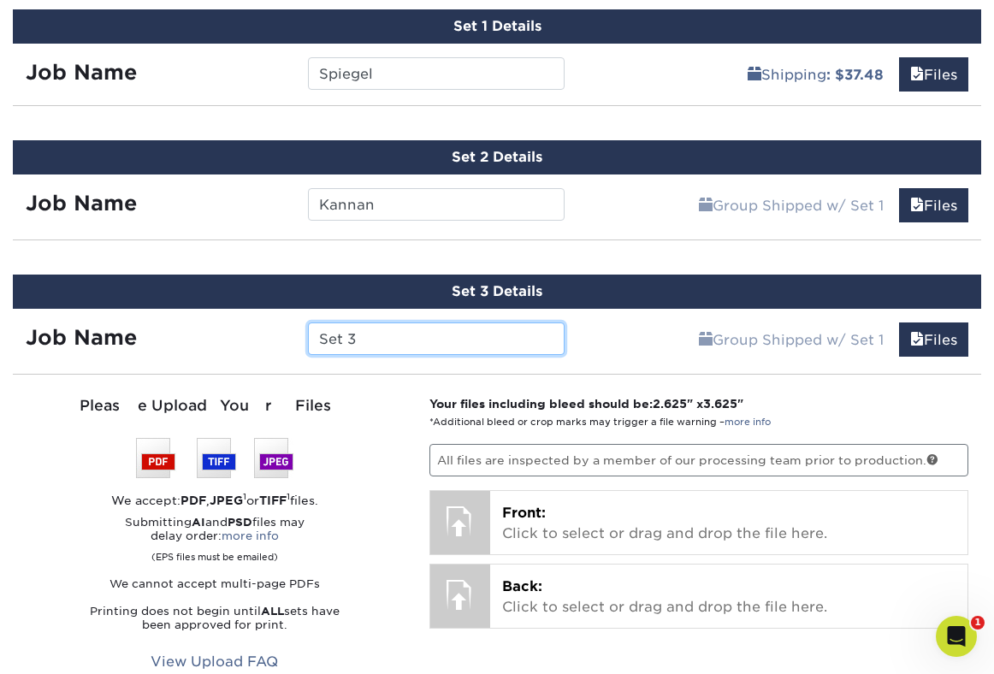
drag, startPoint x: 370, startPoint y: 334, endPoint x: 220, endPoint y: 315, distance: 151.8
click at [220, 315] on div "Job Name Set 3" at bounding box center [295, 334] width 564 height 51
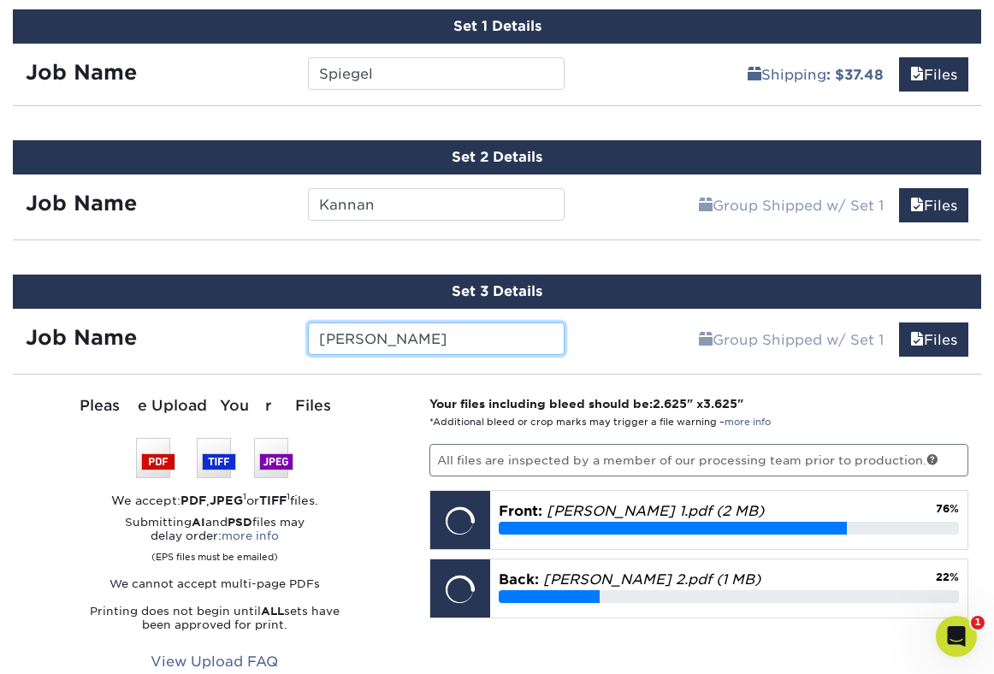
drag, startPoint x: 373, startPoint y: 337, endPoint x: 316, endPoint y: 333, distance: 57.4
click at [316, 333] on input "[PERSON_NAME]" at bounding box center [436, 338] width 257 height 32
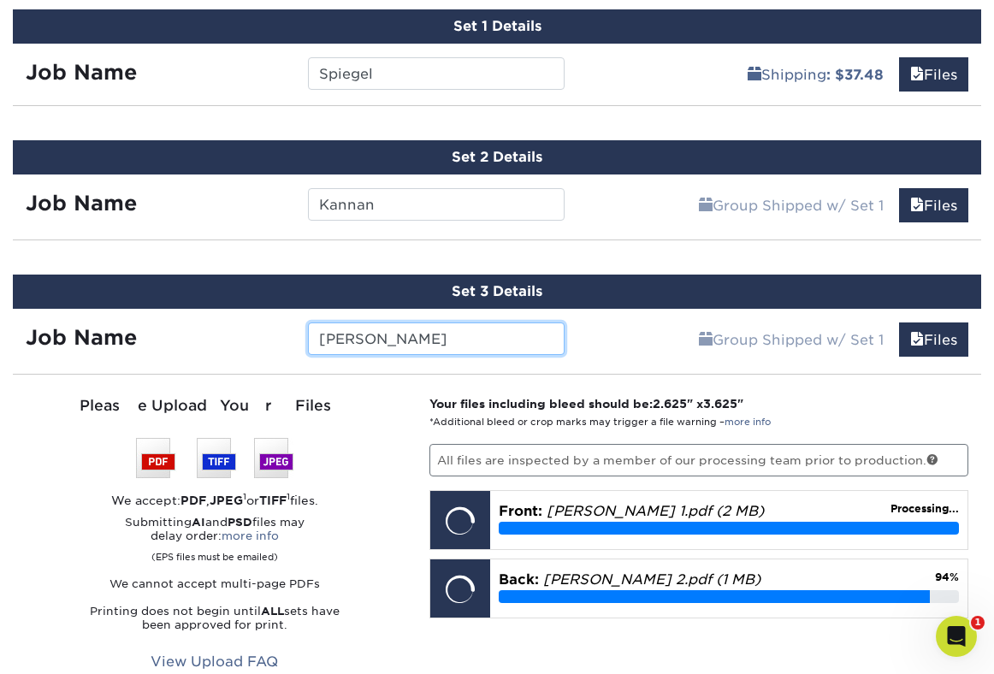
type input "[PERSON_NAME]"
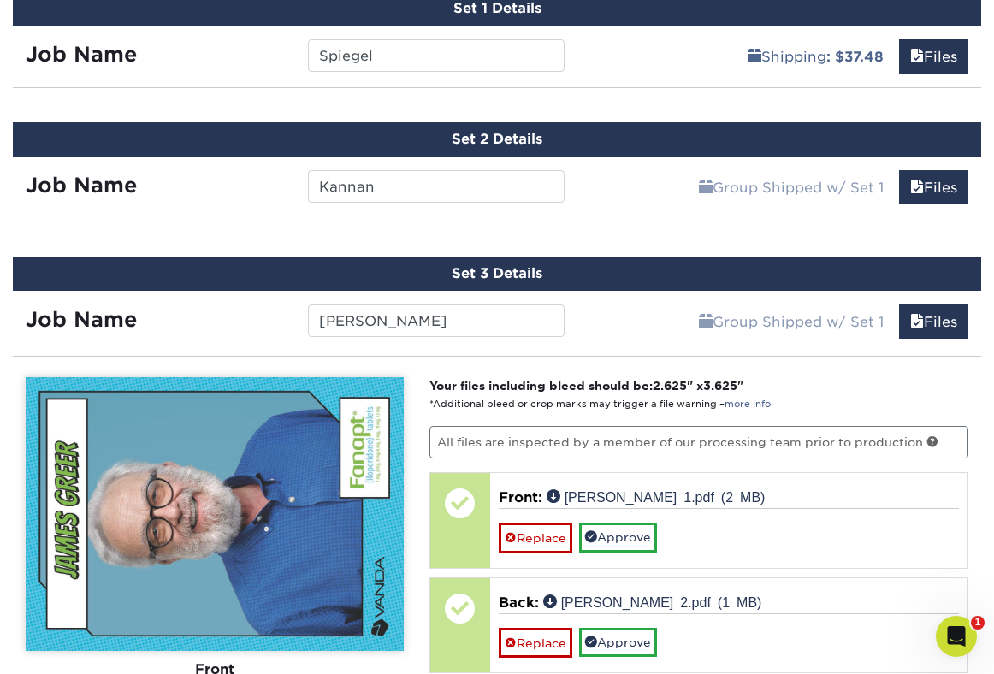
scroll to position [1071, 0]
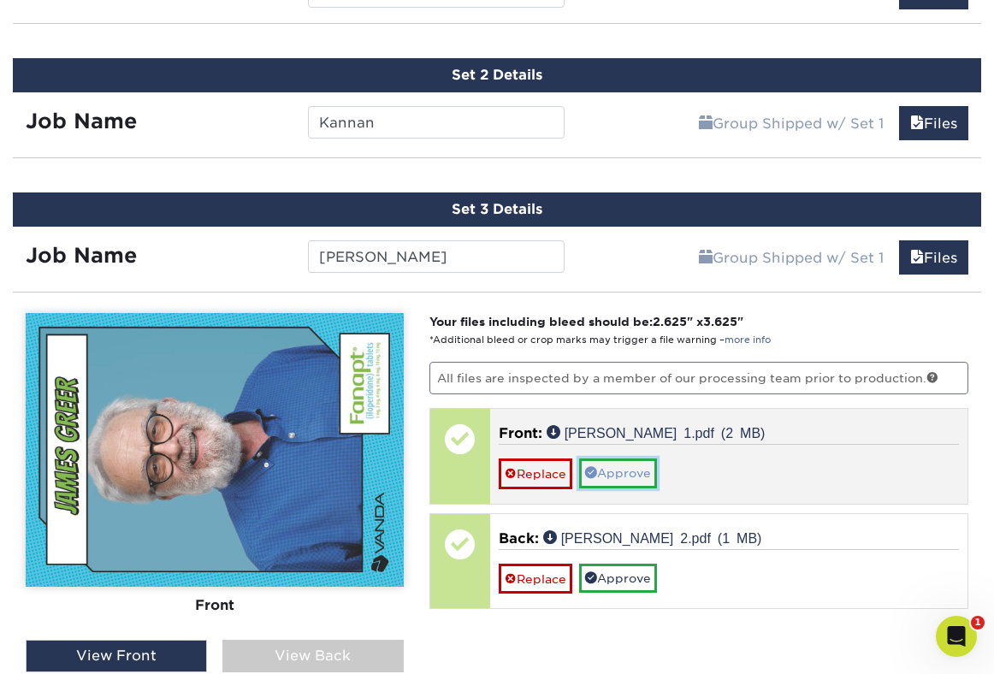
click at [642, 476] on link "Approve" at bounding box center [618, 472] width 78 height 29
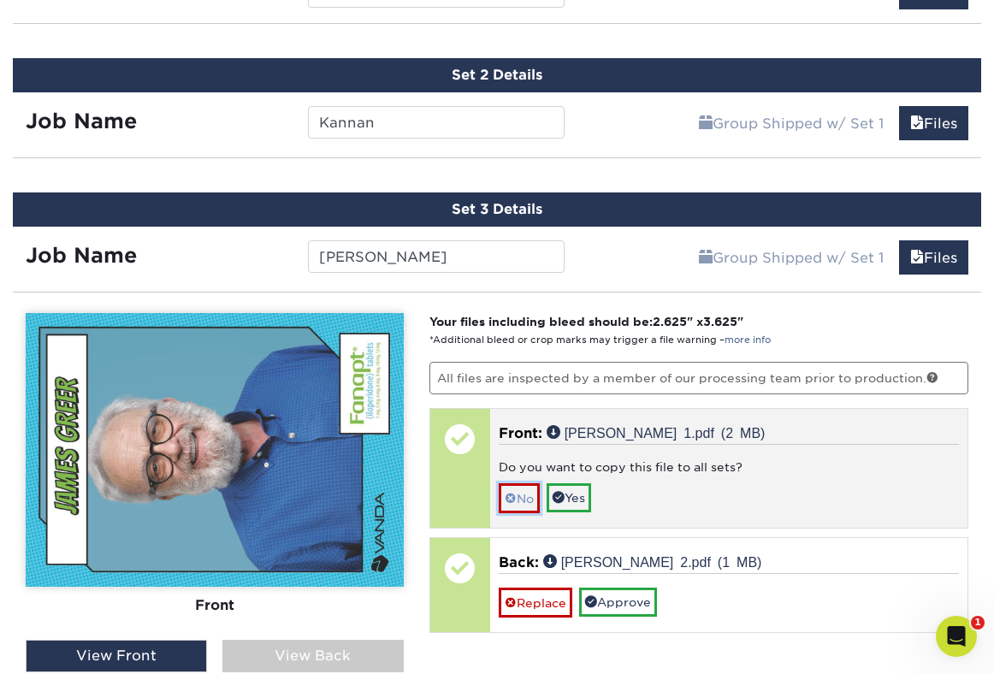
click at [516, 499] on link "No" at bounding box center [519, 498] width 41 height 30
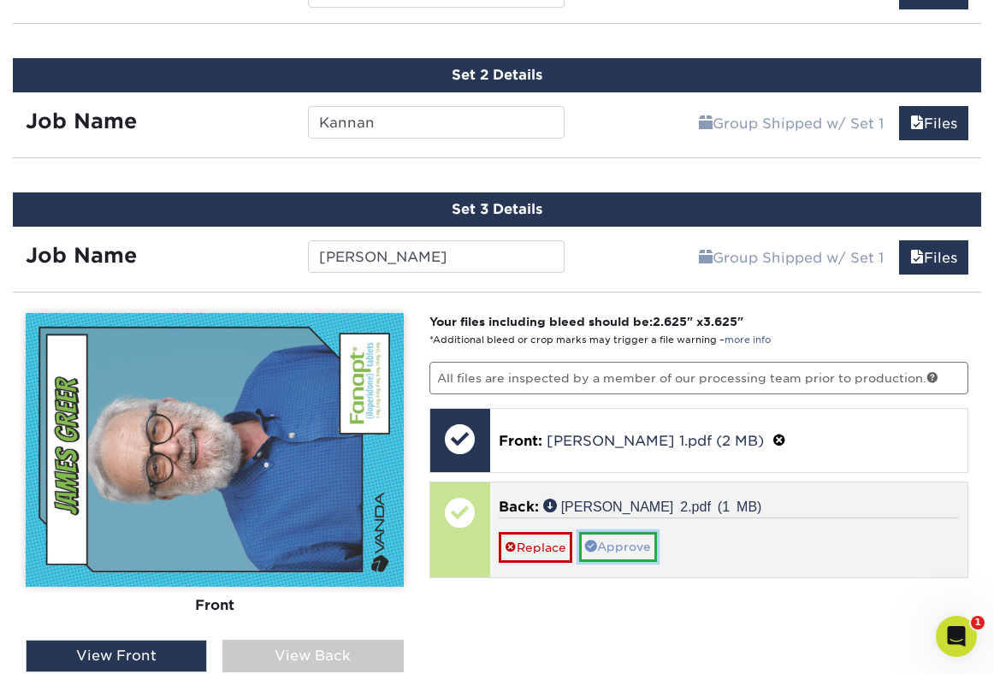
click at [616, 545] on link "Approve" at bounding box center [618, 546] width 78 height 29
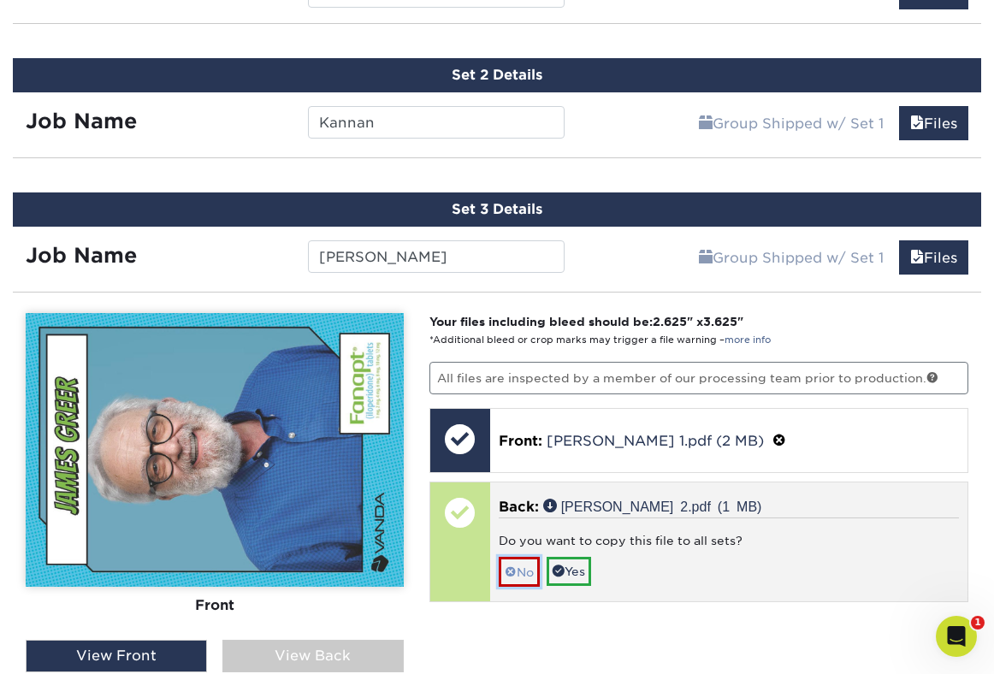
click at [518, 567] on link "No" at bounding box center [519, 572] width 41 height 30
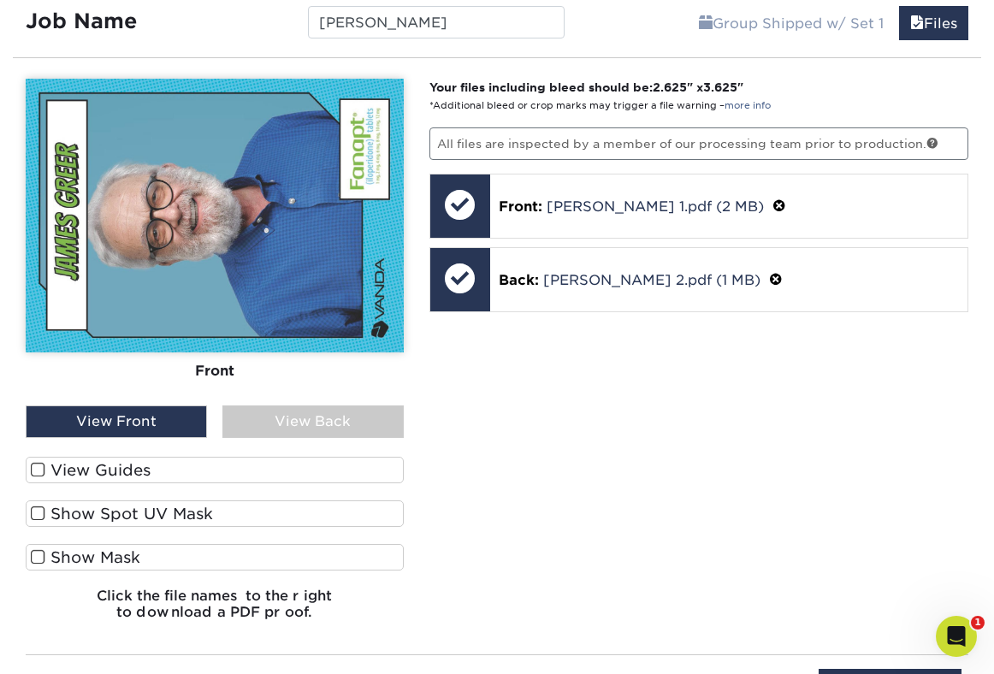
scroll to position [1515, 0]
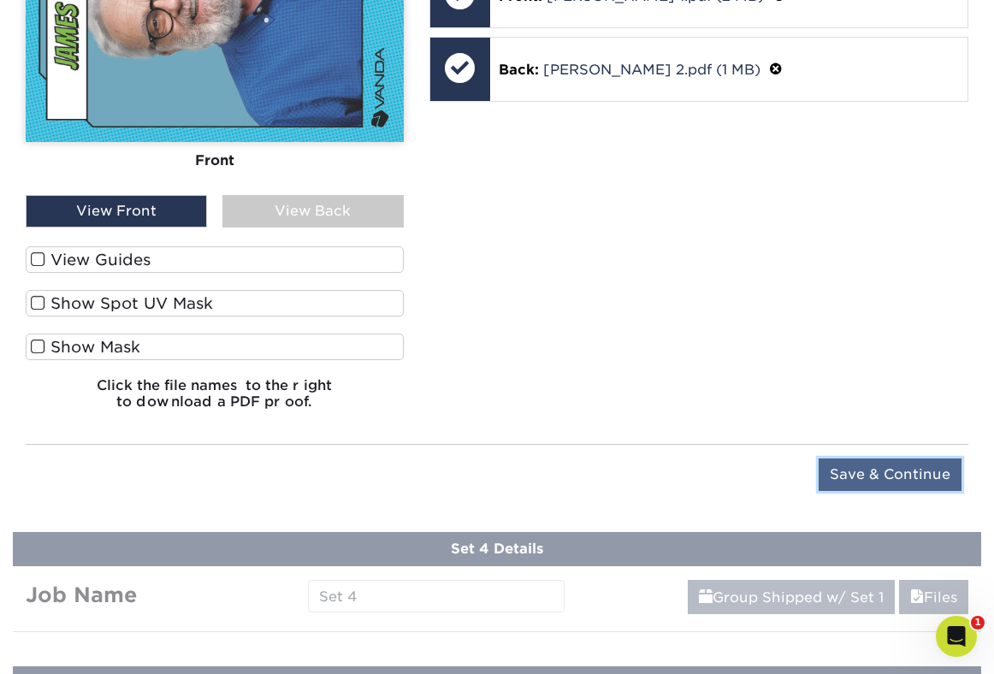
click at [835, 471] on input "Save & Continue" at bounding box center [889, 474] width 143 height 32
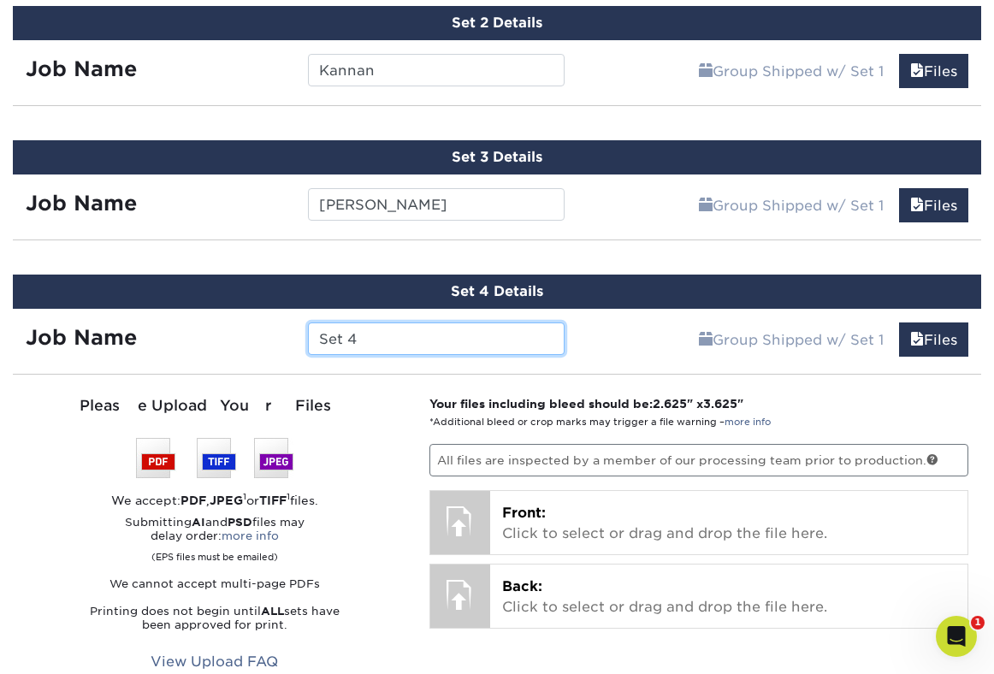
scroll to position [1067, 0]
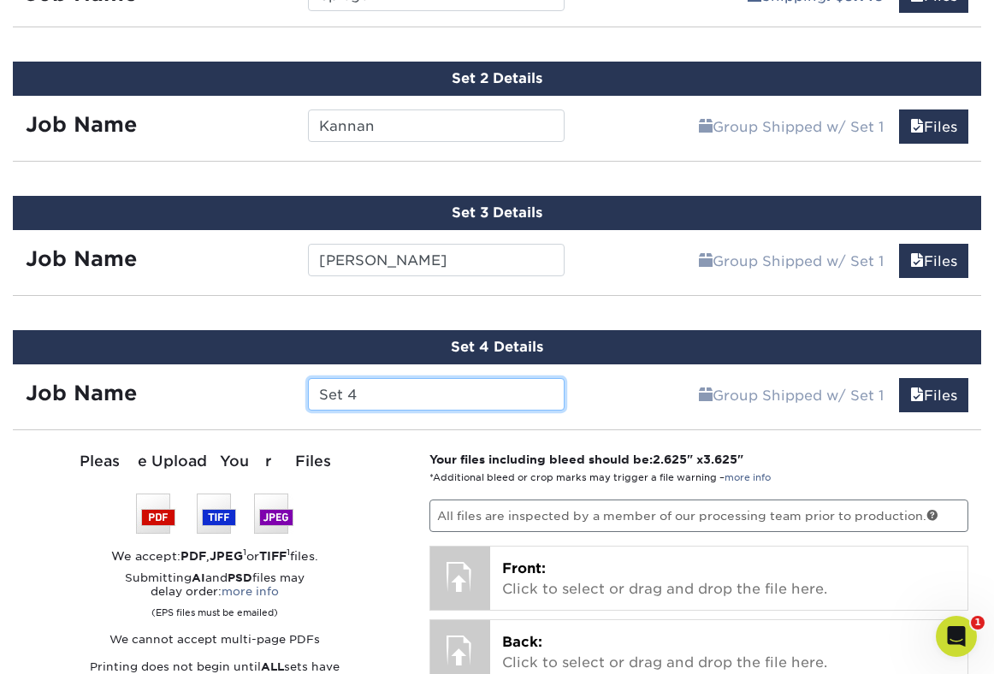
drag, startPoint x: 376, startPoint y: 397, endPoint x: 257, endPoint y: 395, distance: 119.7
click at [257, 395] on div "Job Name Set 4" at bounding box center [295, 394] width 564 height 32
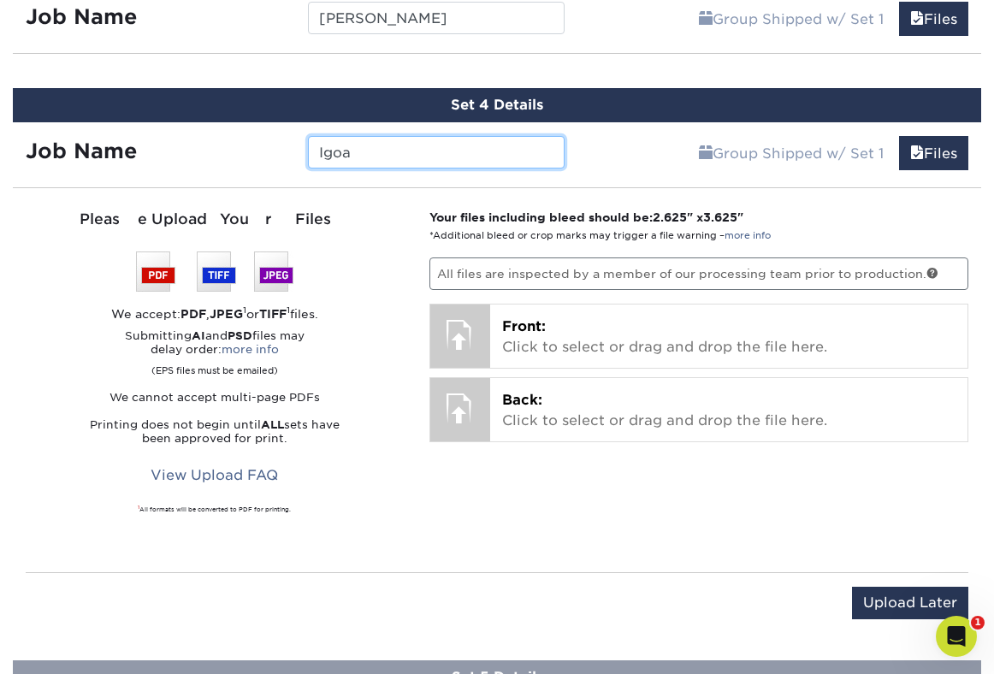
scroll to position [1311, 0]
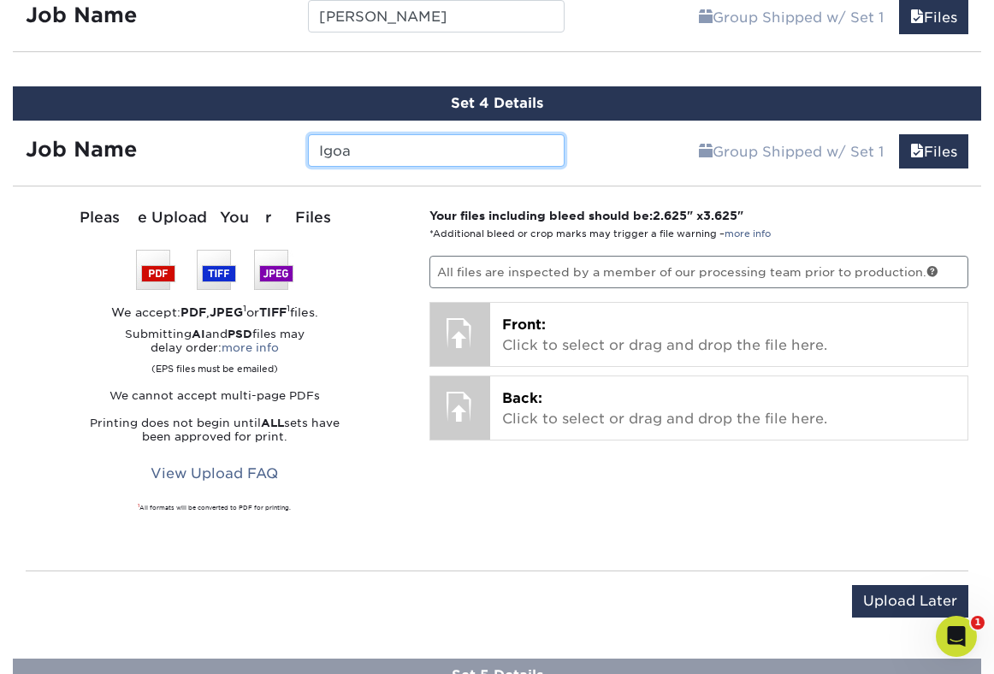
type input "Igoa"
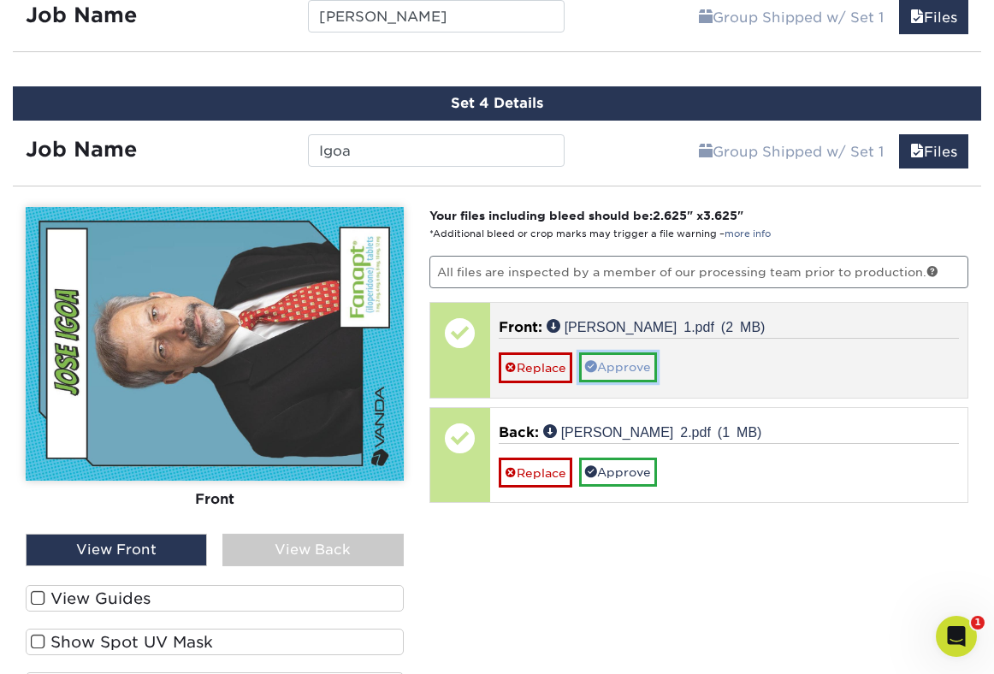
click at [626, 363] on link "Approve" at bounding box center [618, 366] width 78 height 29
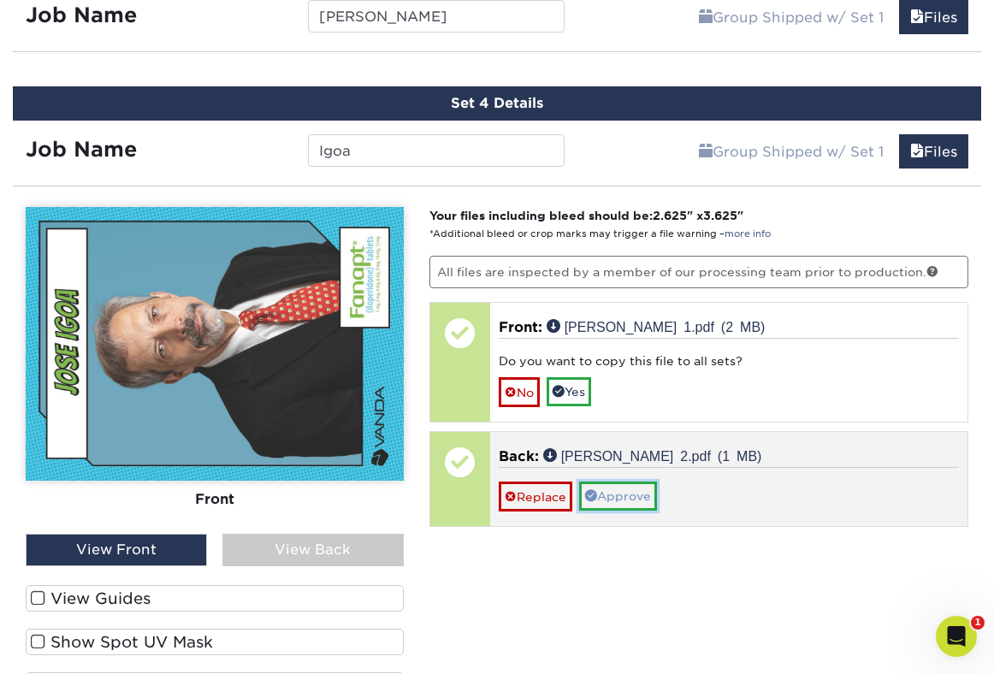
click at [624, 500] on link "Approve" at bounding box center [618, 495] width 78 height 29
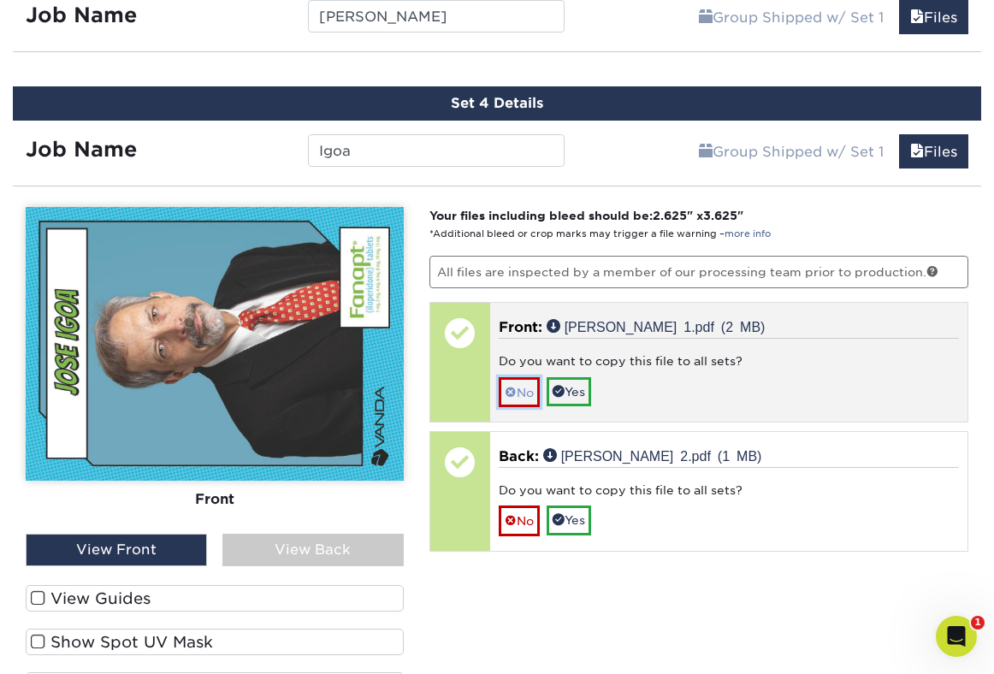
click at [515, 388] on span at bounding box center [510, 393] width 12 height 14
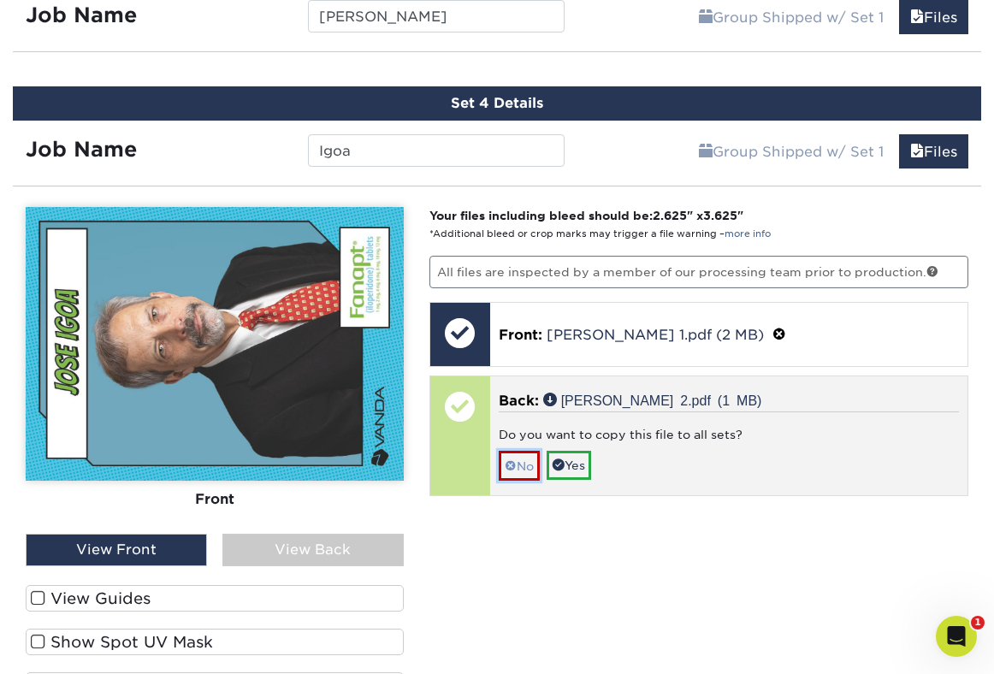
click at [517, 457] on link "No" at bounding box center [519, 466] width 41 height 30
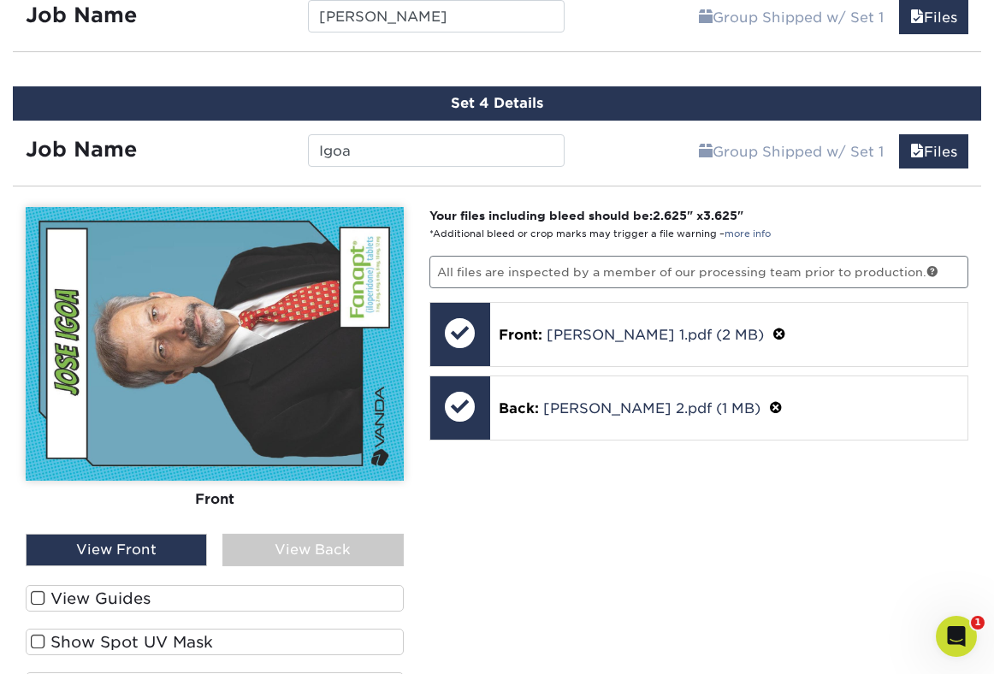
click at [284, 556] on div "View Back" at bounding box center [312, 550] width 181 height 32
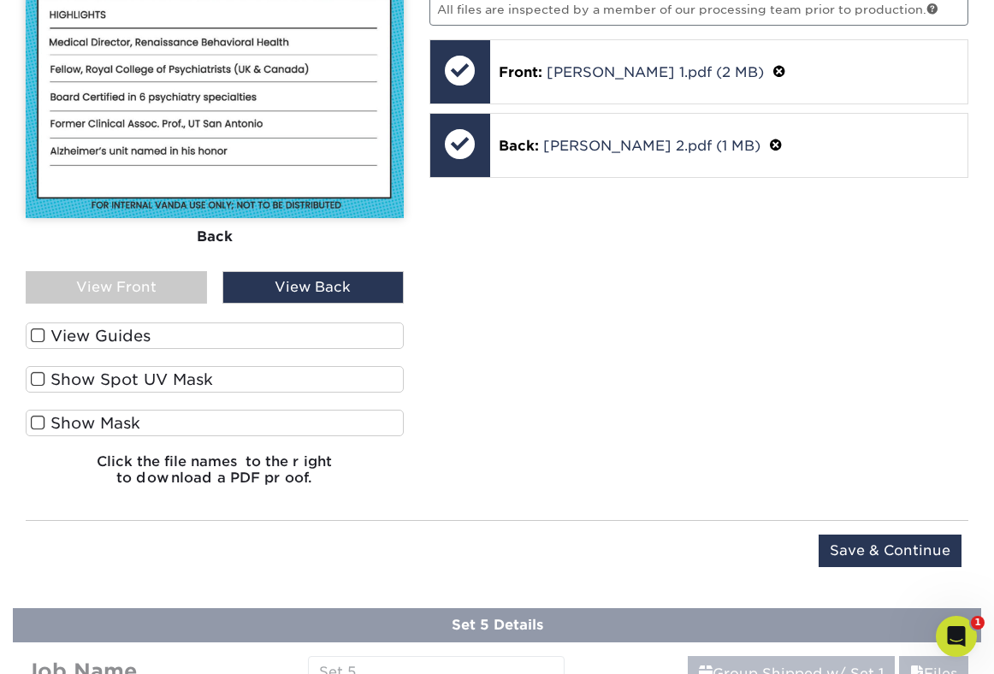
scroll to position [1743, 0]
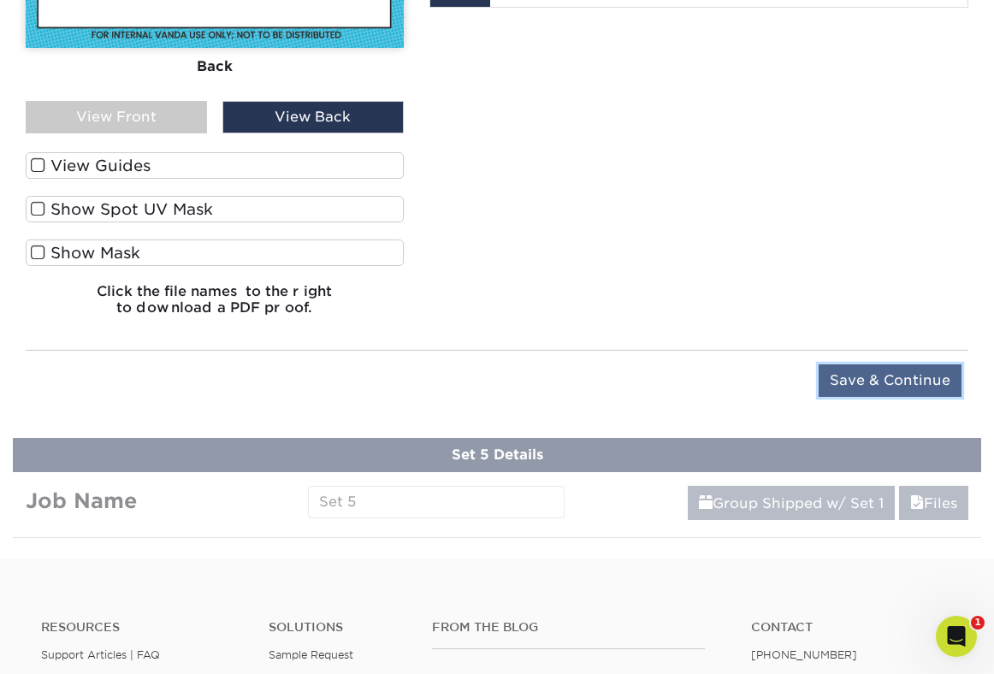
click at [835, 382] on input "Save & Continue" at bounding box center [889, 380] width 143 height 32
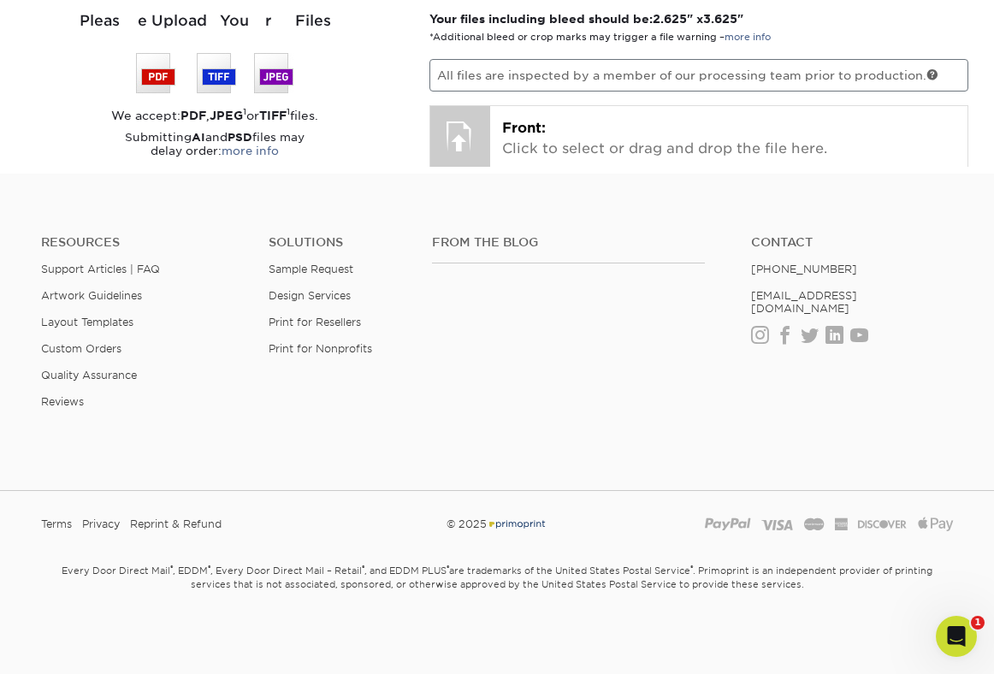
scroll to position [1256, 0]
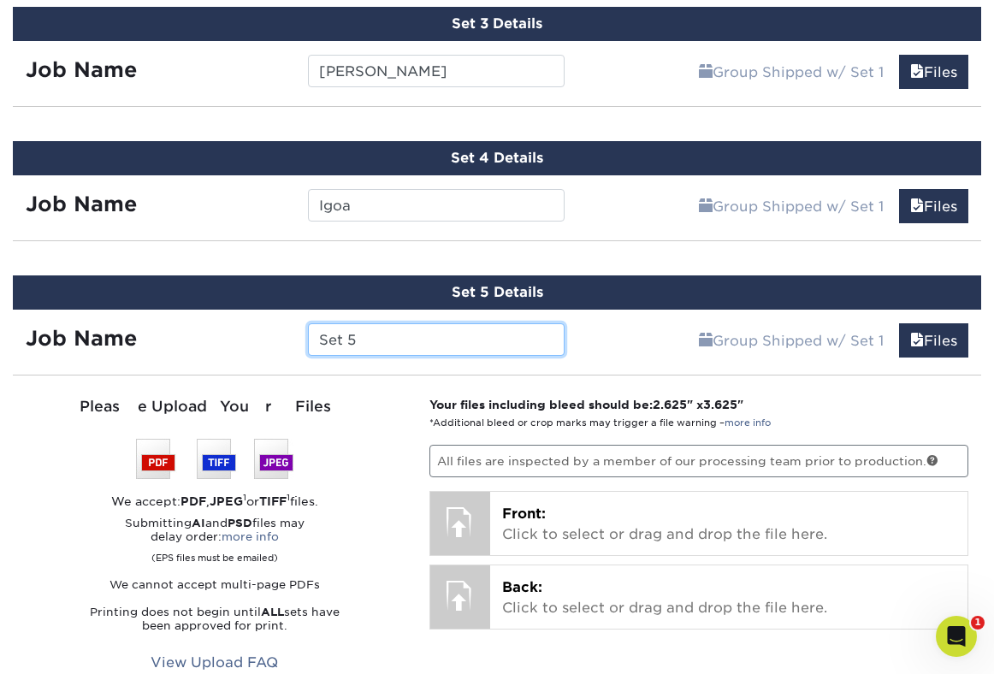
drag, startPoint x: 381, startPoint y: 339, endPoint x: 259, endPoint y: 328, distance: 121.9
click at [259, 328] on div "Job Name Set 5" at bounding box center [295, 339] width 564 height 32
type input "[PERSON_NAME]"
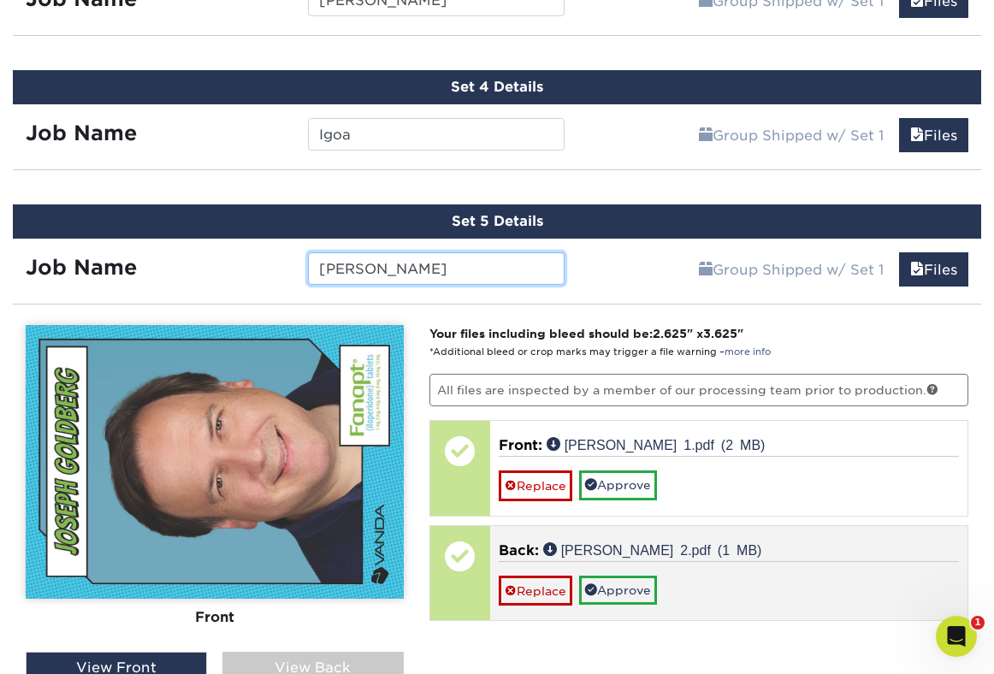
scroll to position [1335, 0]
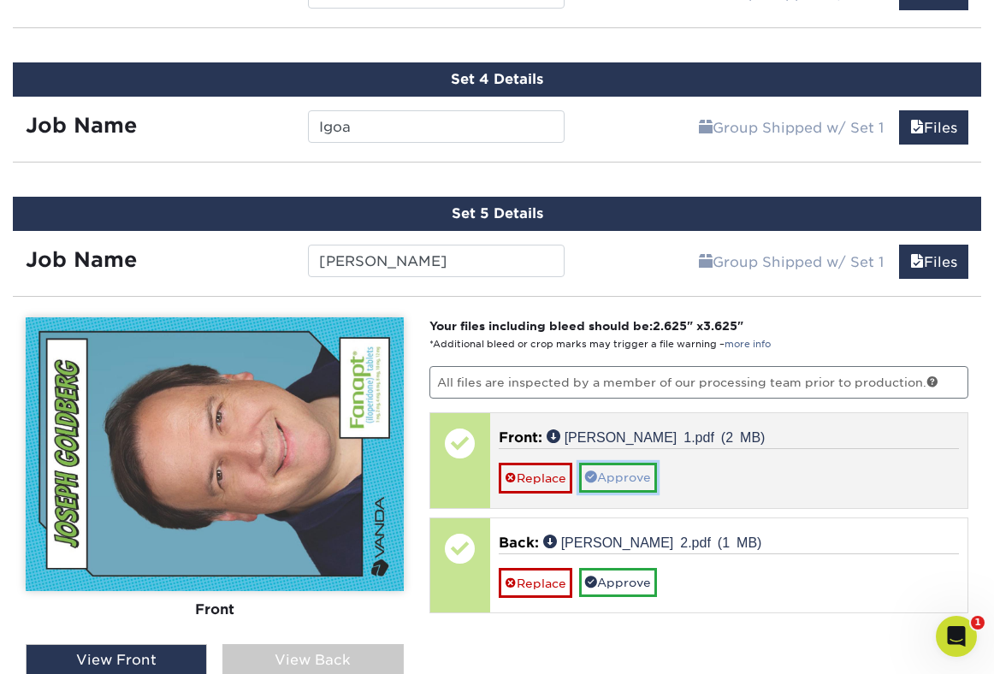
click at [640, 477] on link "Approve" at bounding box center [618, 477] width 78 height 29
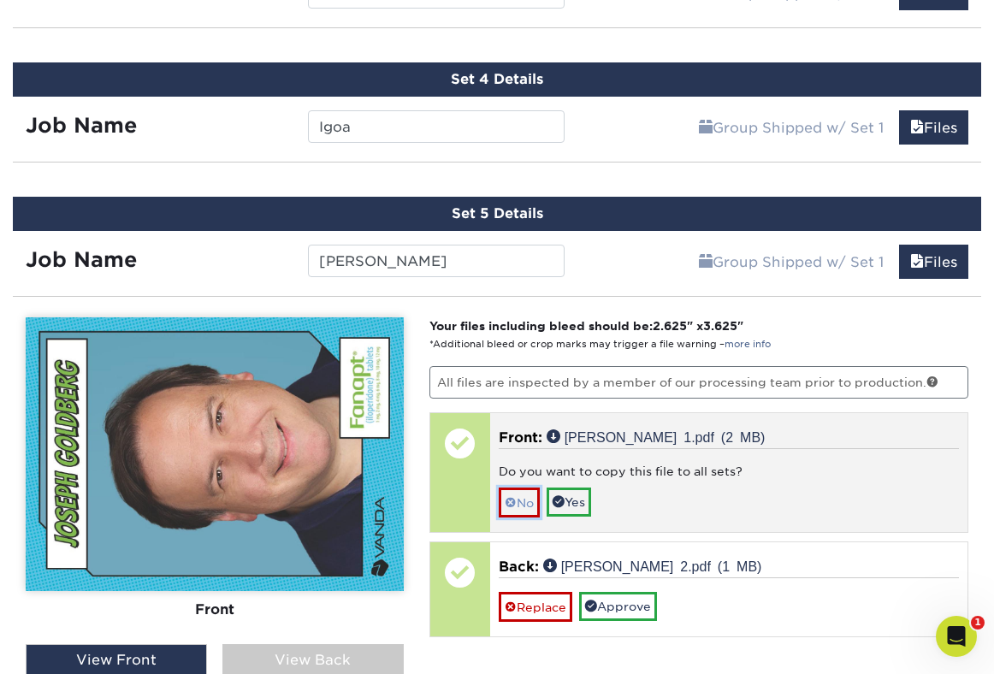
click at [518, 493] on link "No" at bounding box center [519, 502] width 41 height 30
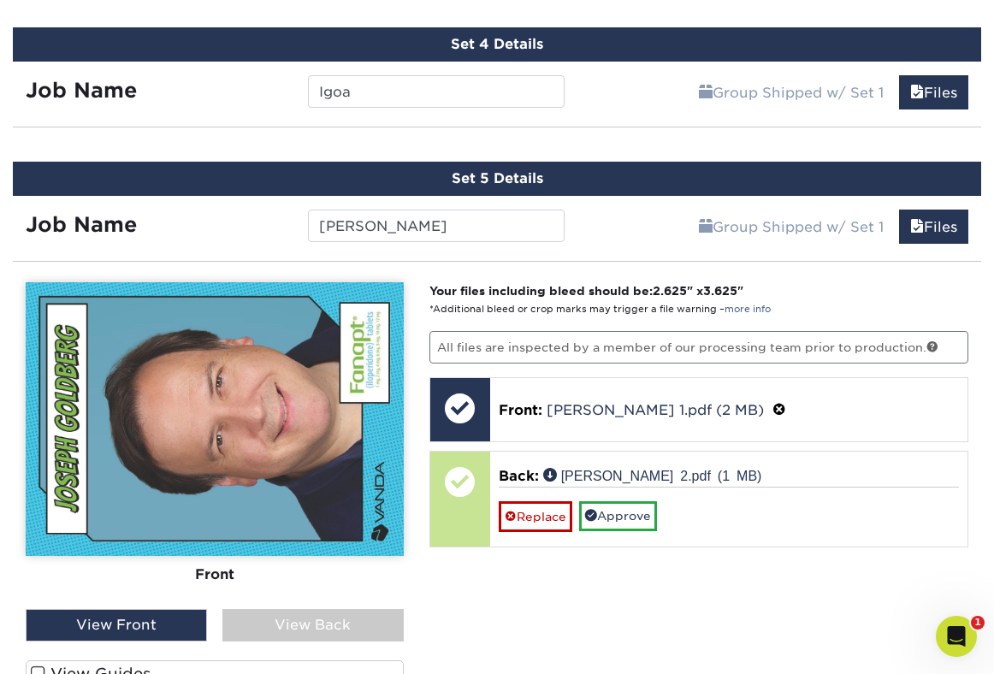
scroll to position [1375, 0]
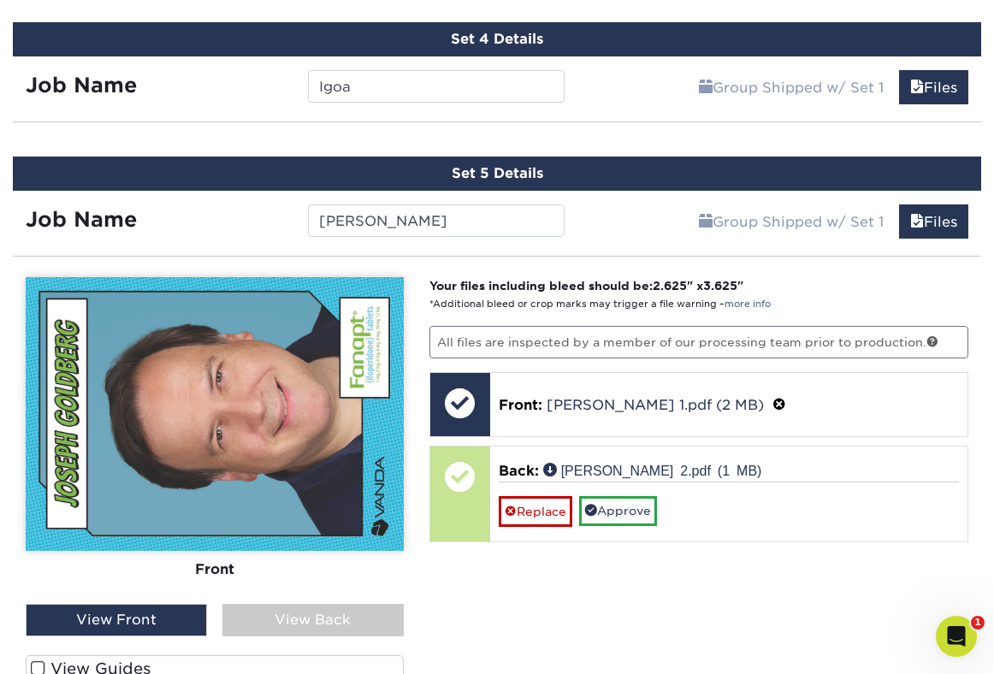
click at [319, 608] on div "View Back" at bounding box center [312, 620] width 181 height 32
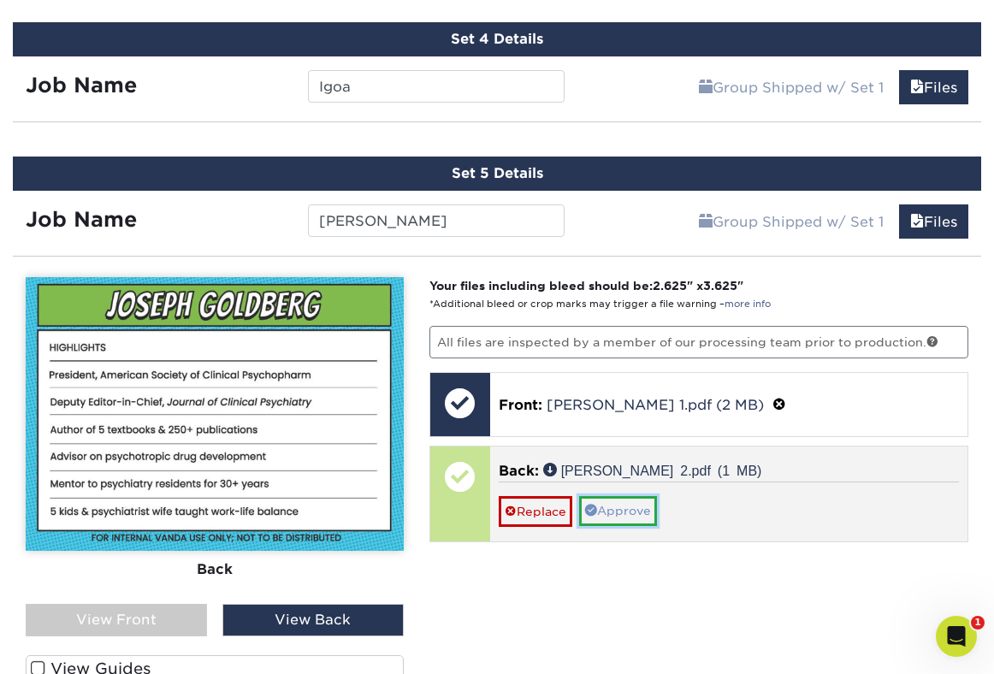
click at [626, 512] on link "Approve" at bounding box center [618, 510] width 78 height 29
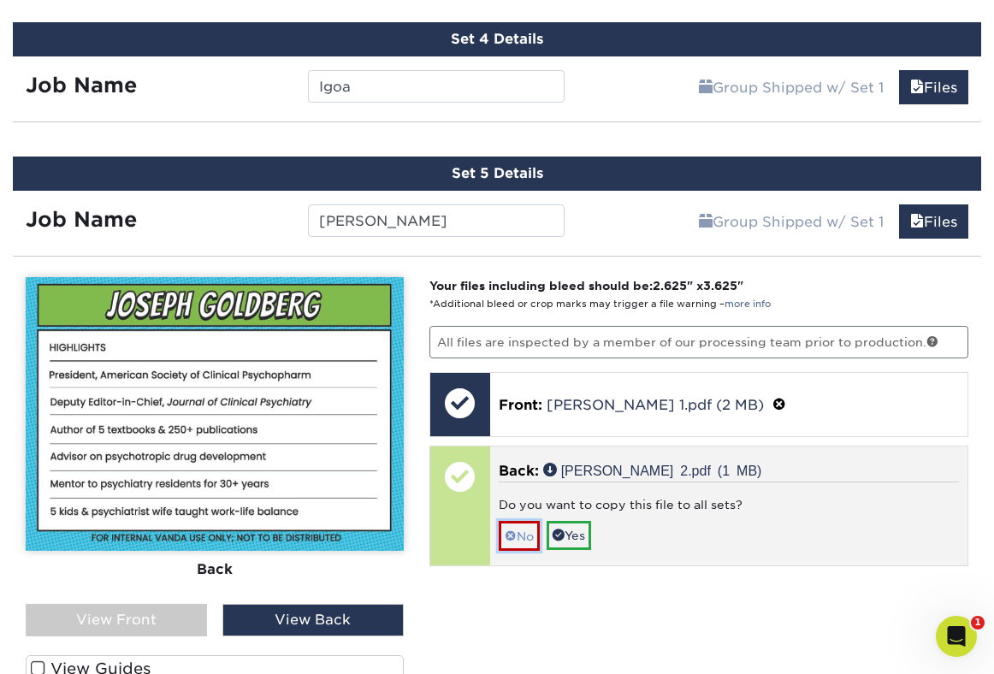
click at [526, 528] on link "No" at bounding box center [519, 536] width 41 height 30
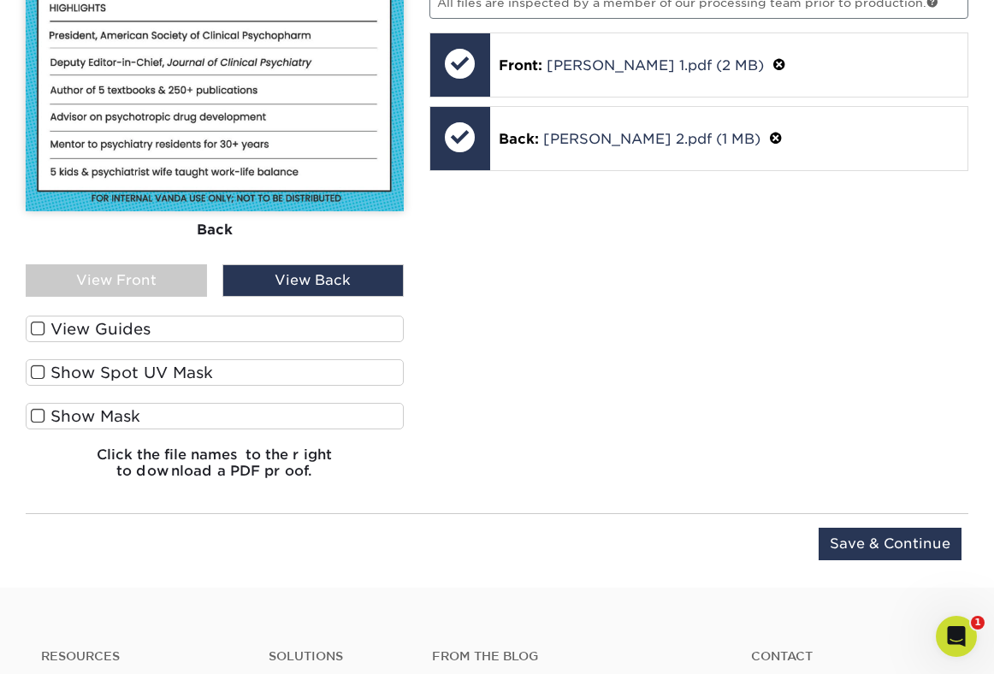
scroll to position [1717, 0]
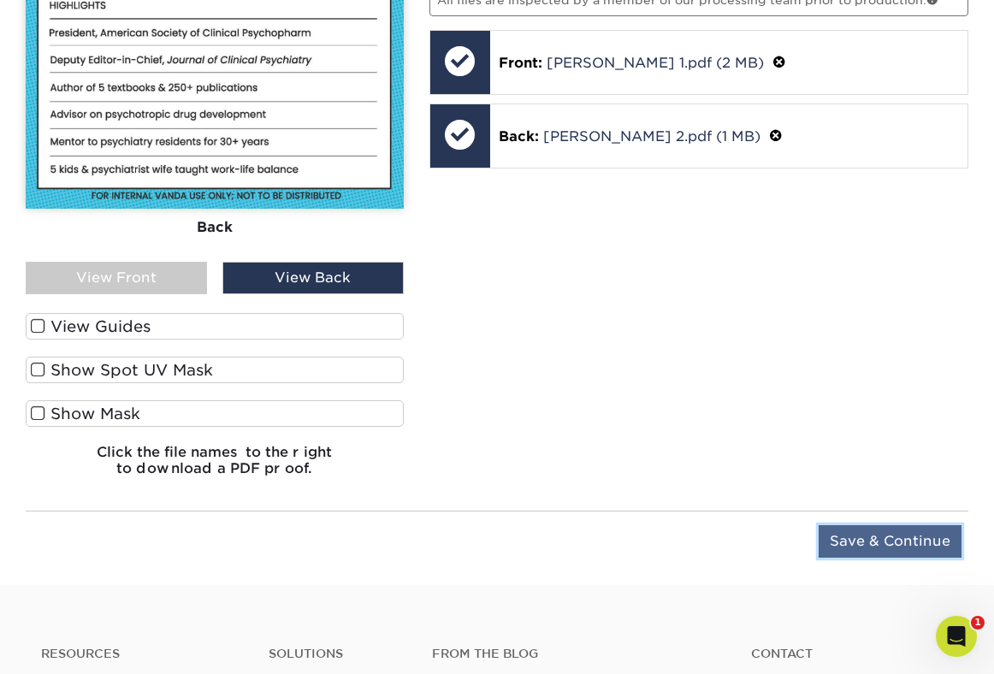
click at [841, 536] on input "Save & Continue" at bounding box center [889, 541] width 143 height 32
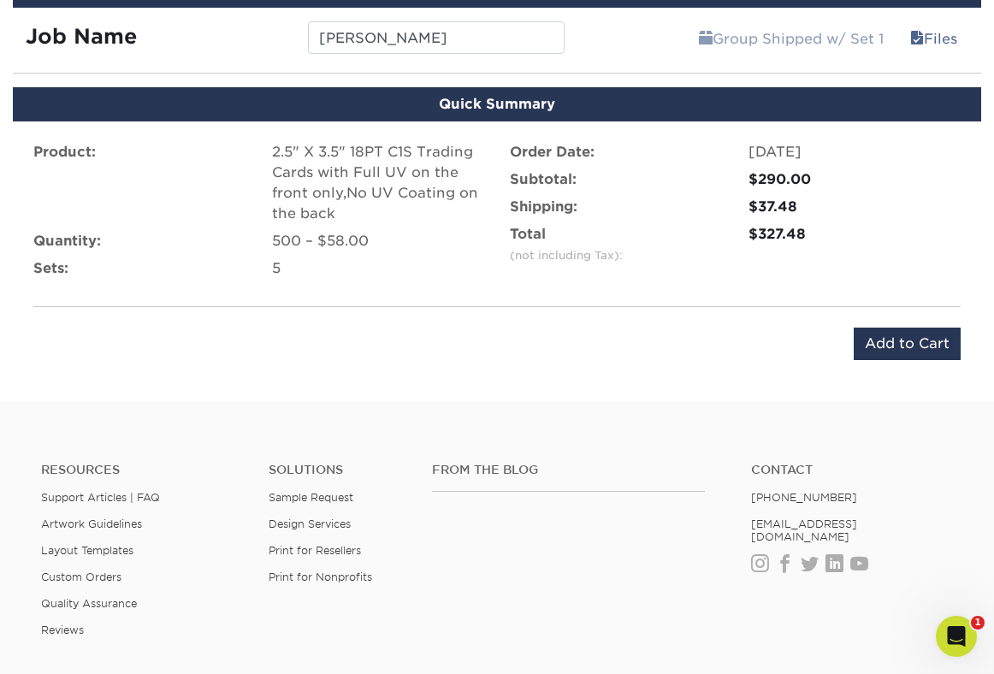
scroll to position [1557, 0]
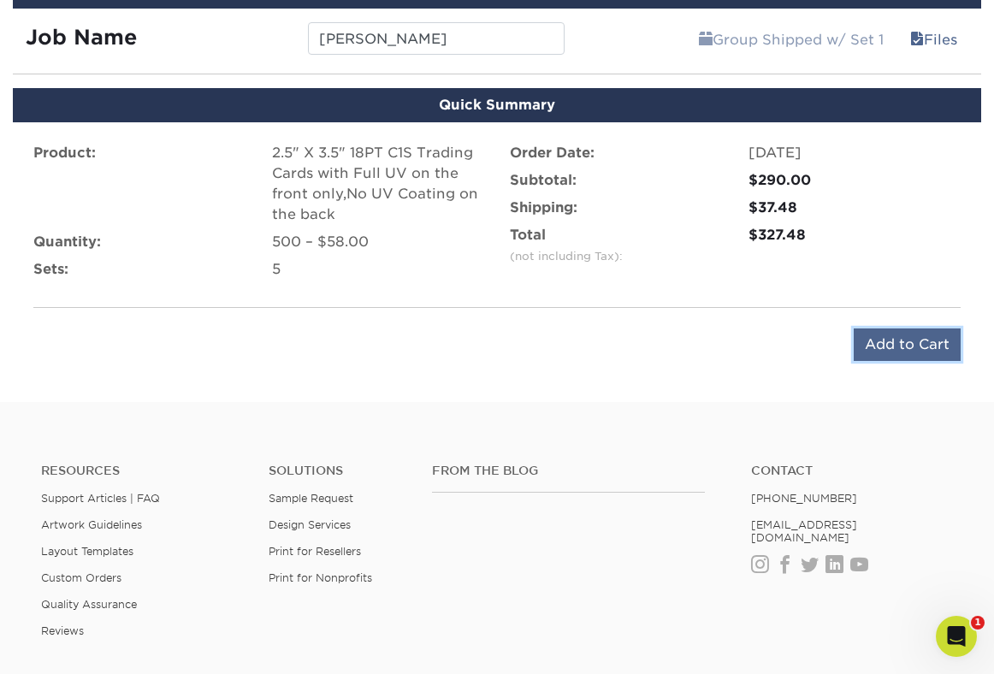
click at [903, 341] on input "Add to Cart" at bounding box center [906, 344] width 107 height 32
